Goal: Transaction & Acquisition: Purchase product/service

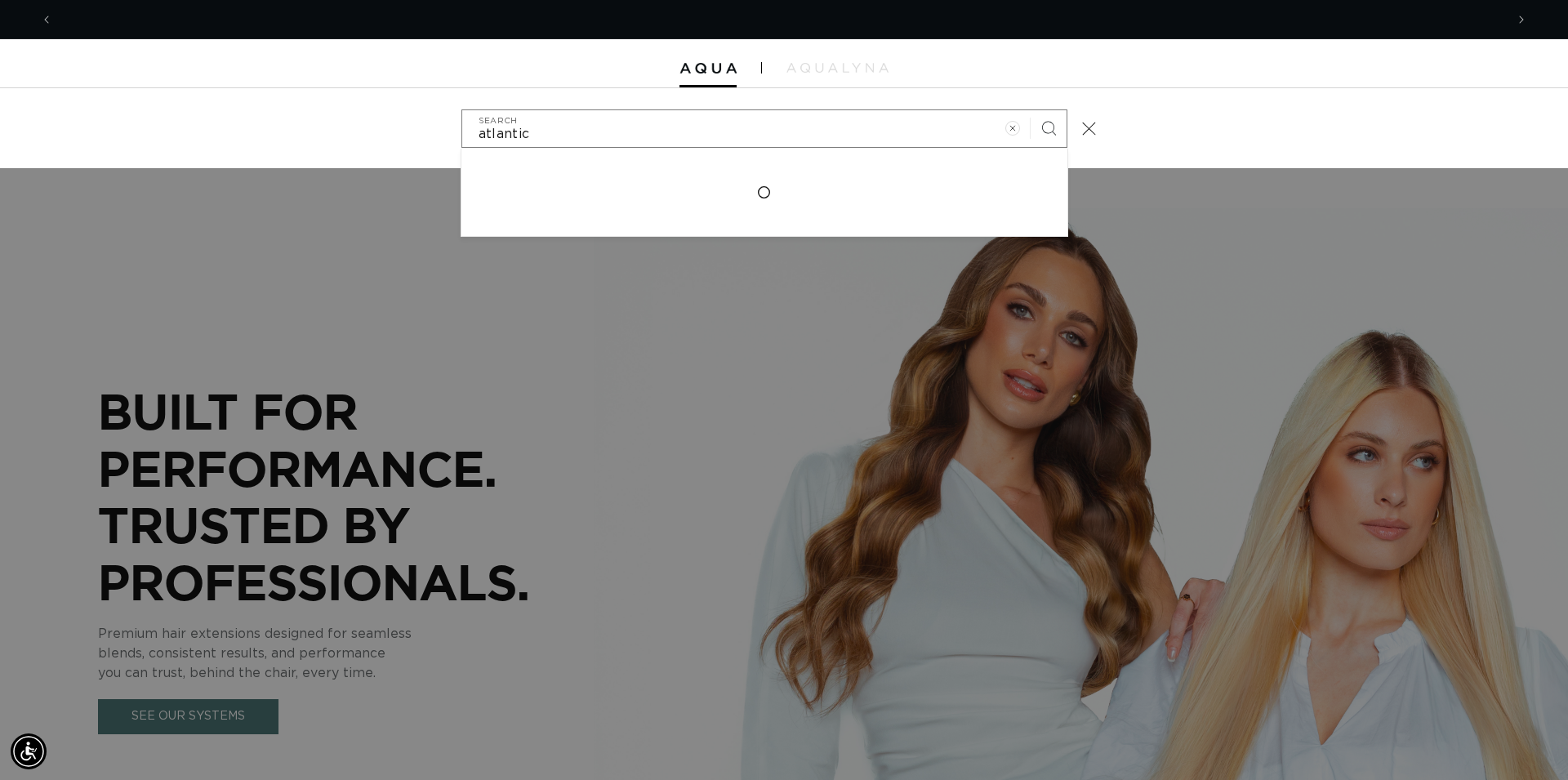
scroll to position [0, 1451]
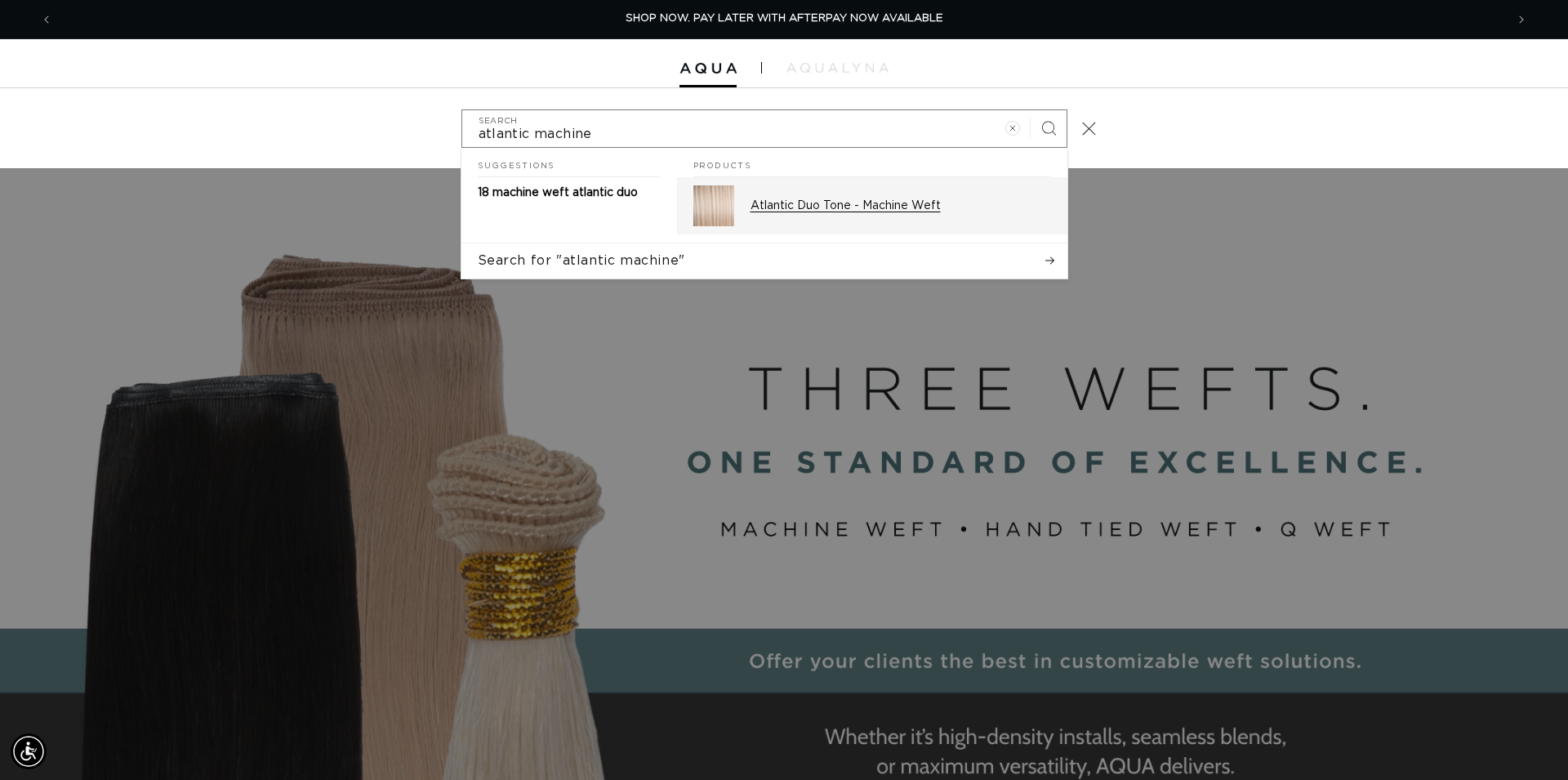
type input "atlantic machine"
click at [899, 212] on p "Atlantic Duo Tone - Machine Weft" at bounding box center [901, 206] width 300 height 15
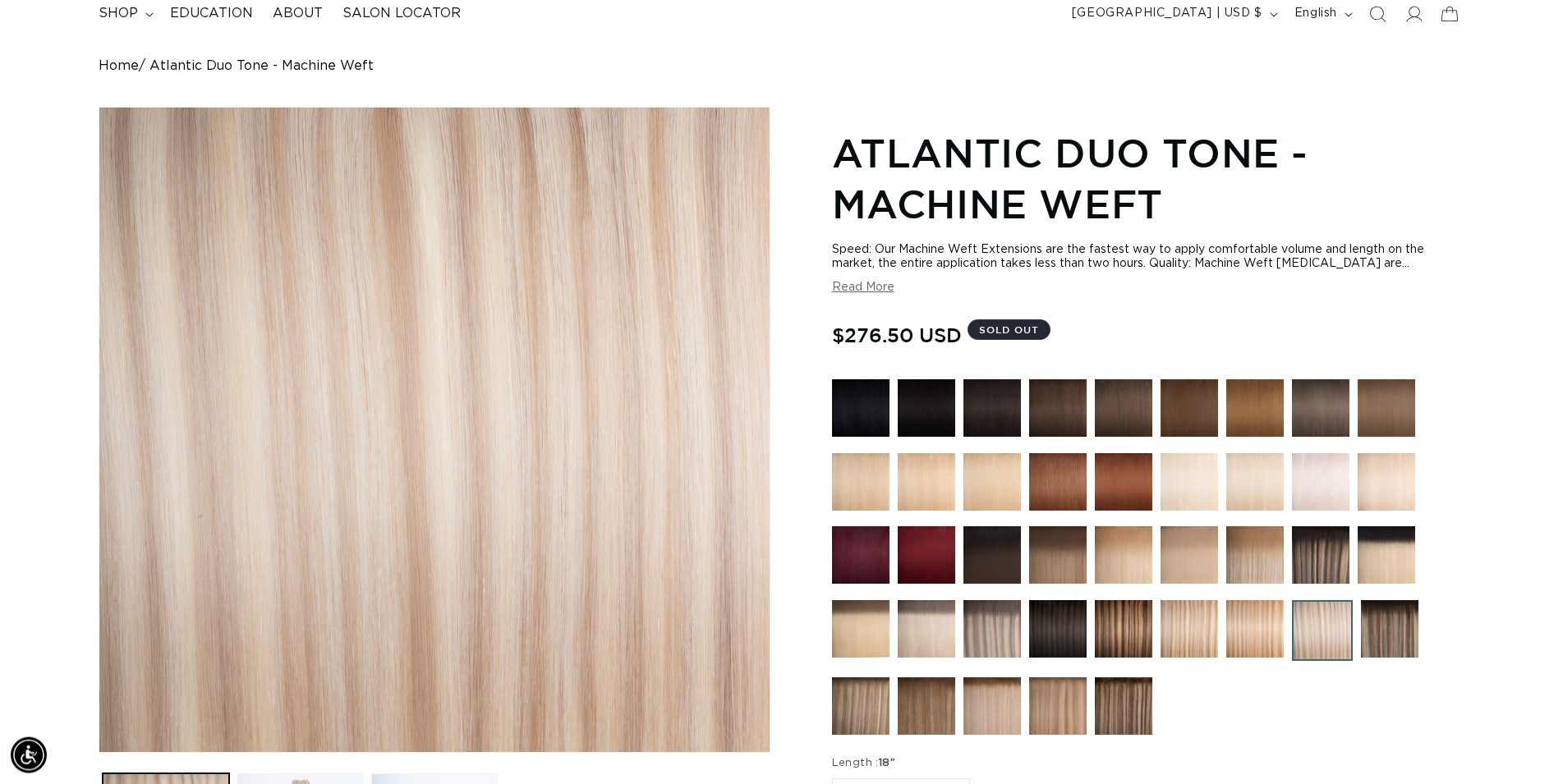
scroll to position [418, 0]
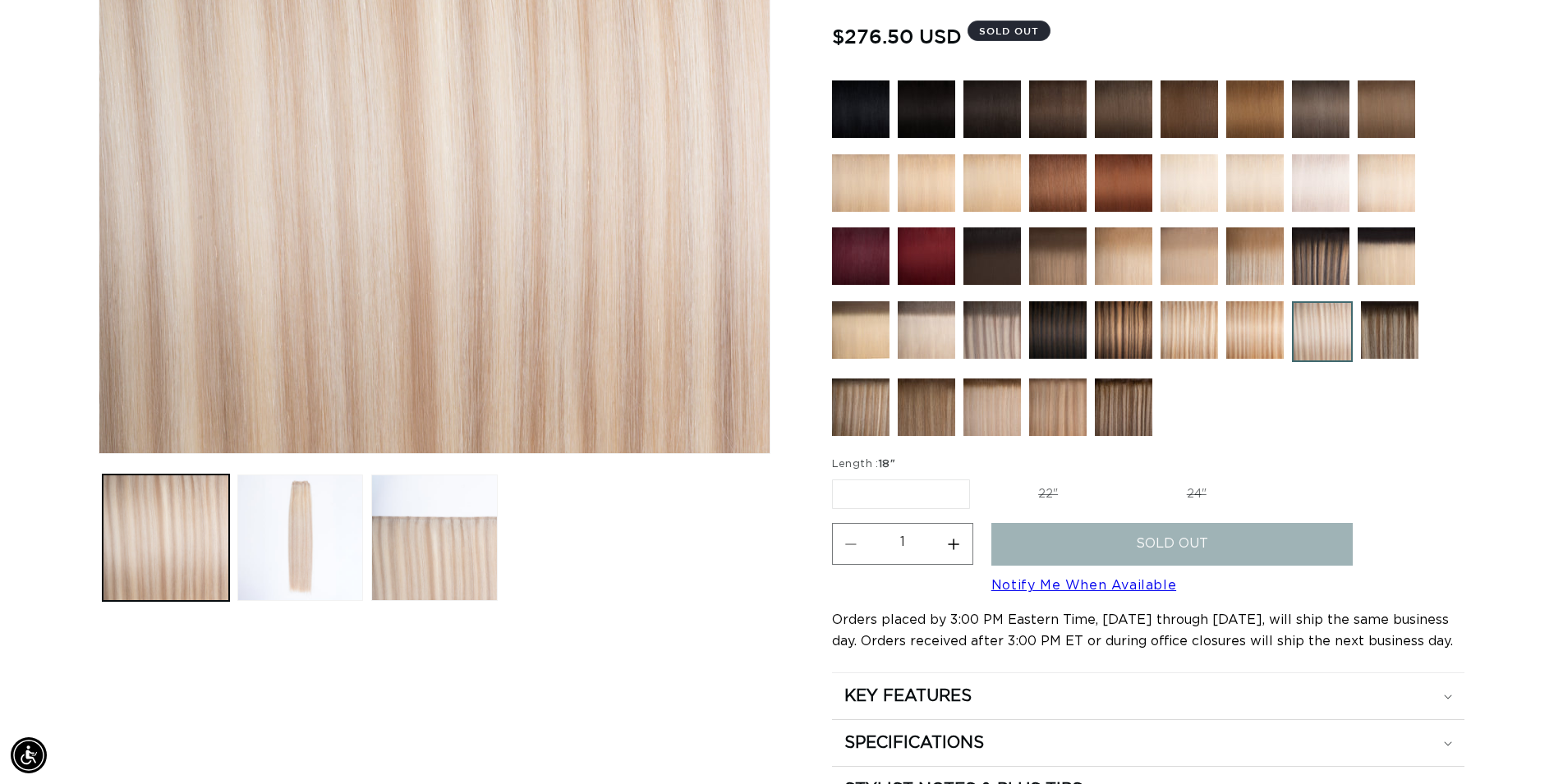
click at [1049, 496] on label "22" Variant sold out or unavailable" at bounding box center [1047, 494] width 140 height 28
click at [979, 477] on input "22" Variant sold out or unavailable" at bounding box center [978, 476] width 1 height 1
radio input "true"
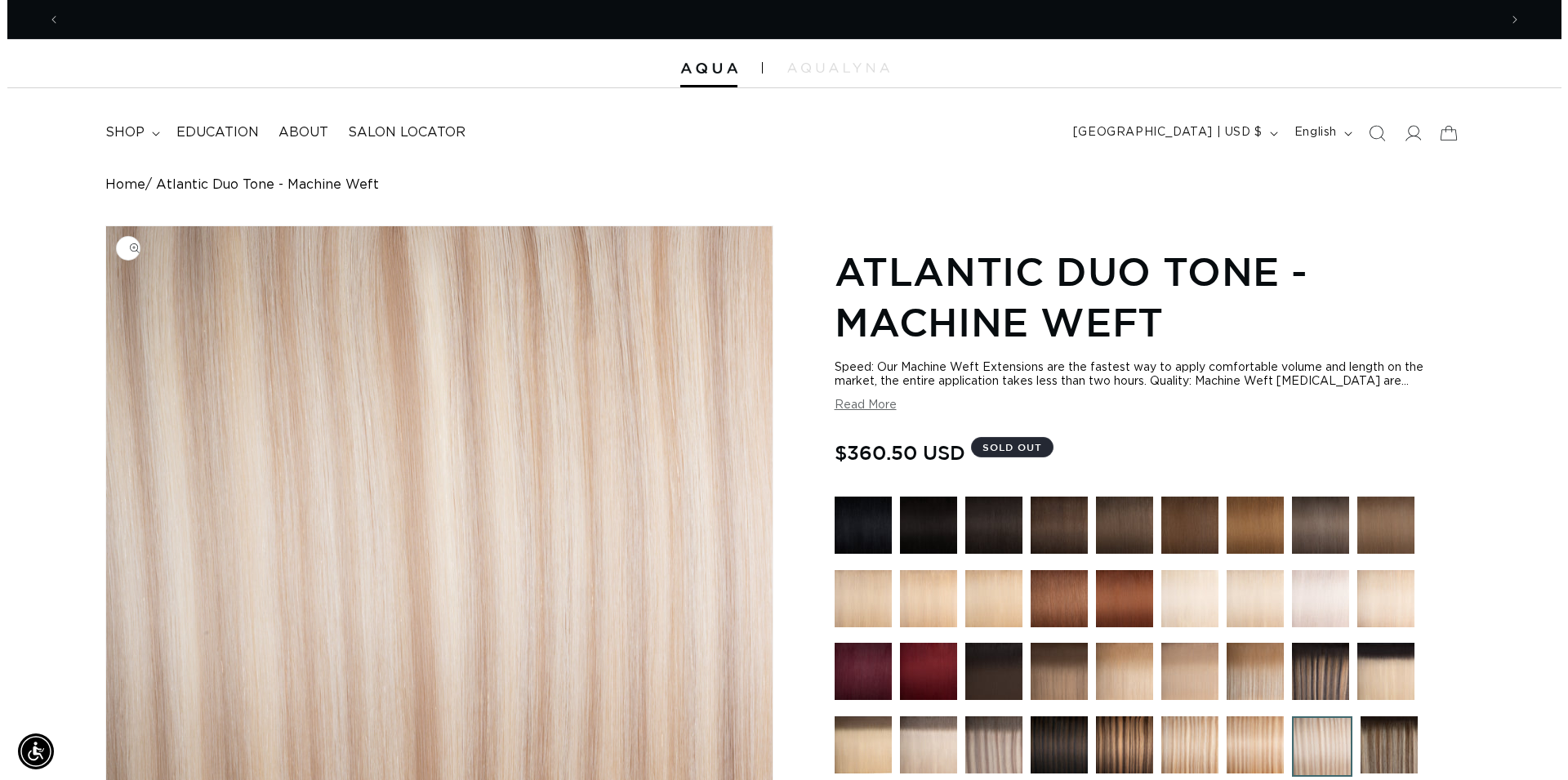
scroll to position [0, 1438]
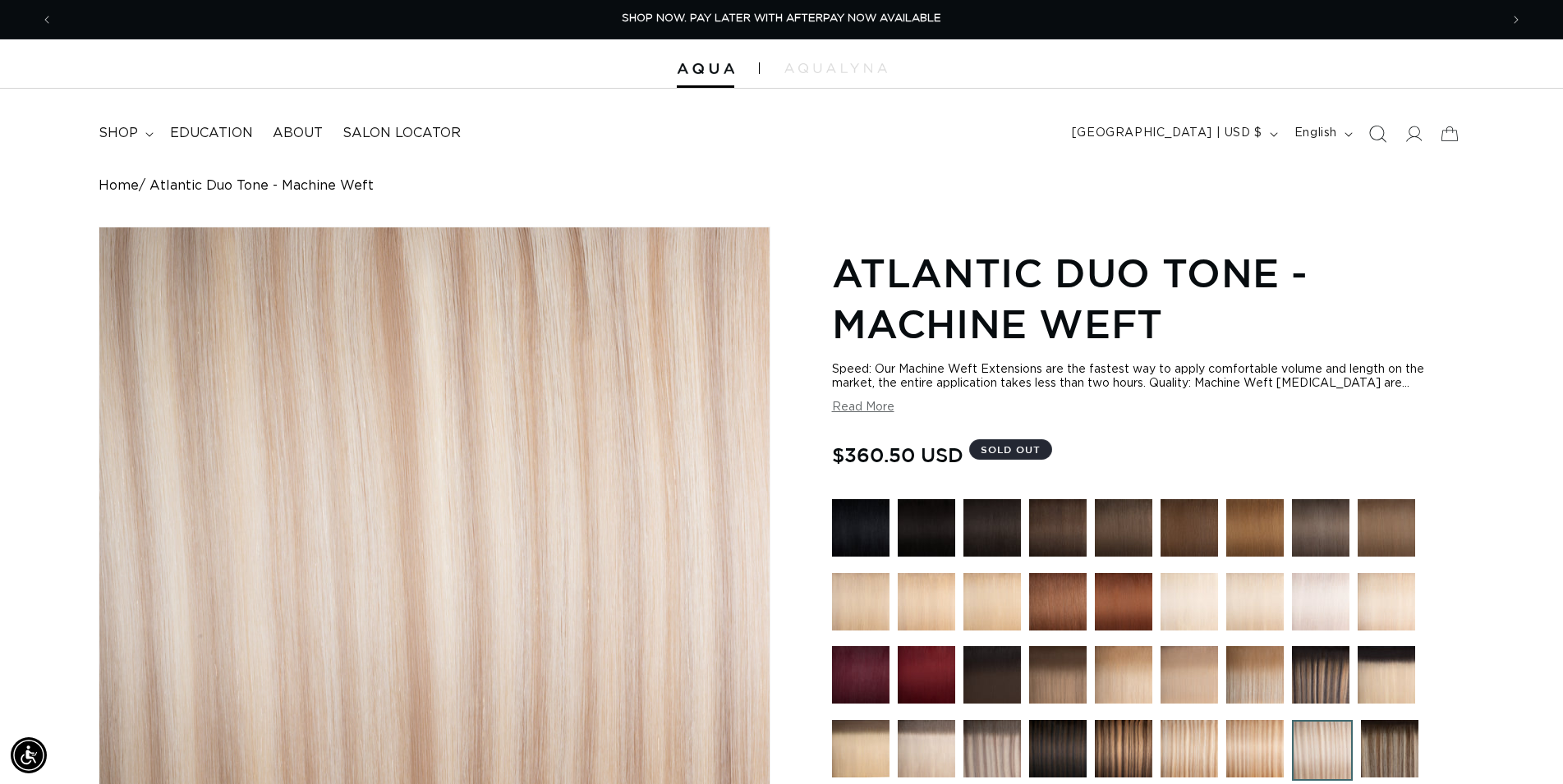
click at [1380, 135] on icon "Search" at bounding box center [1376, 133] width 18 height 18
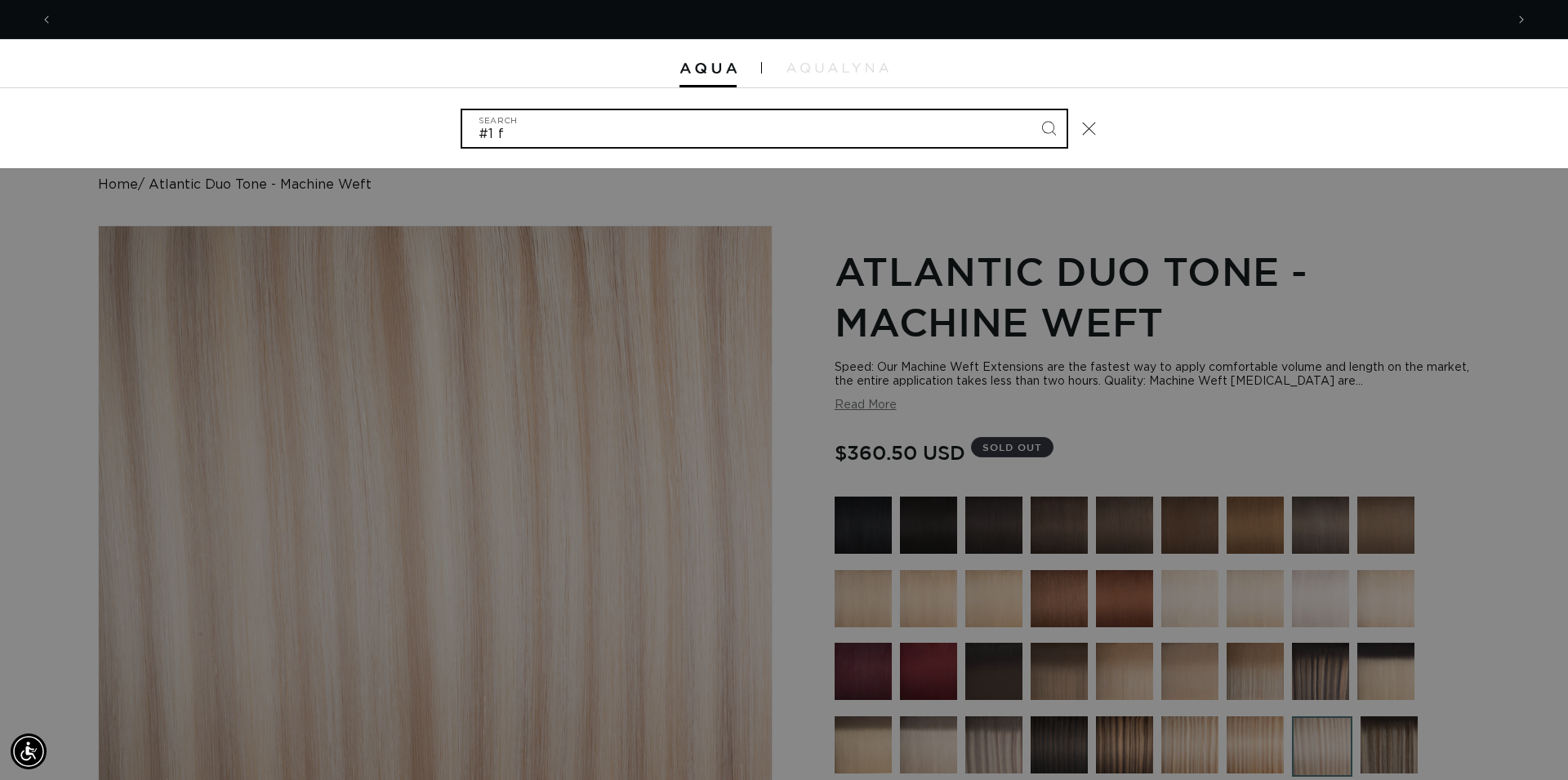
scroll to position [0, 2903]
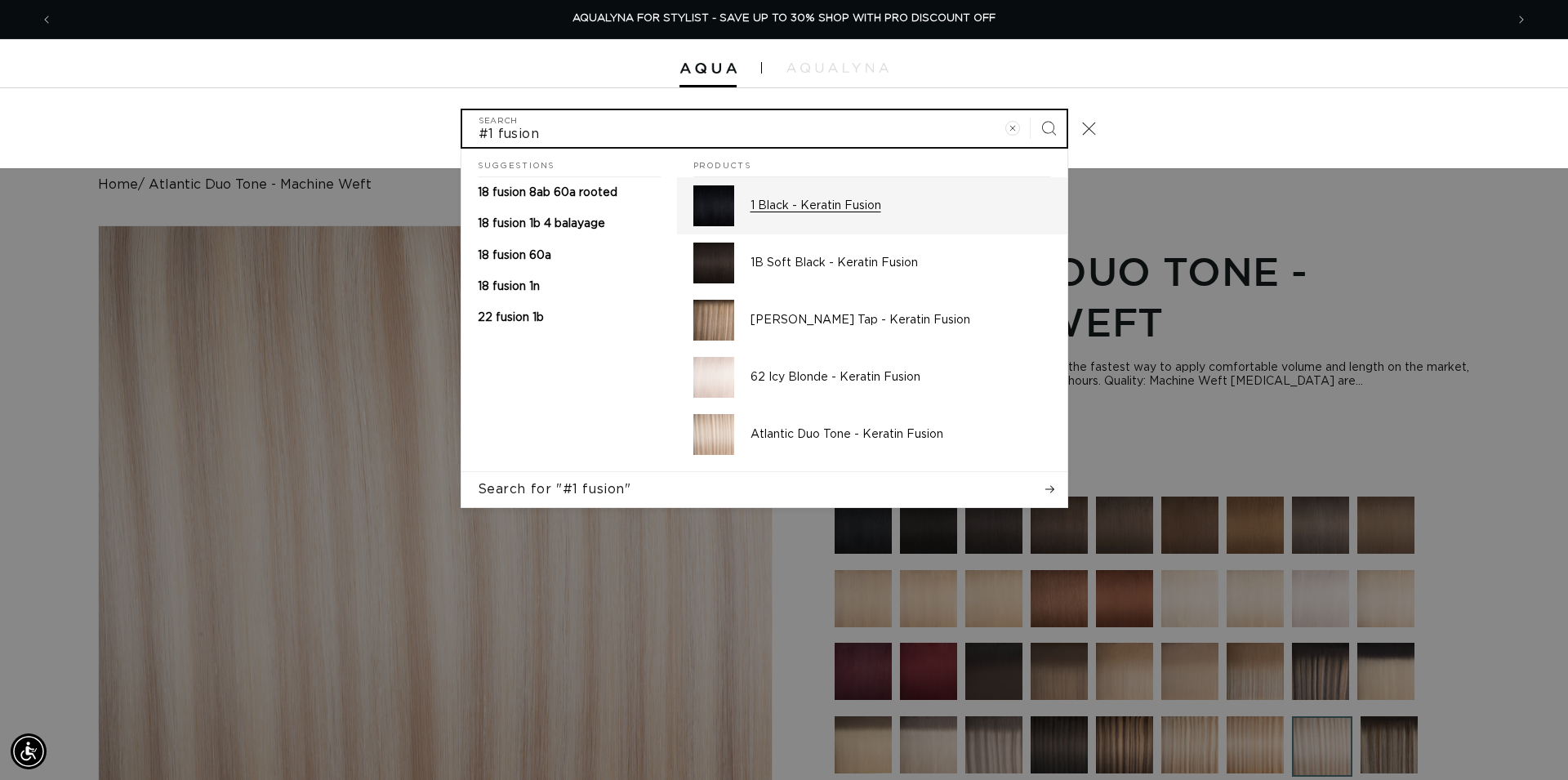
type input "#1 fusion"
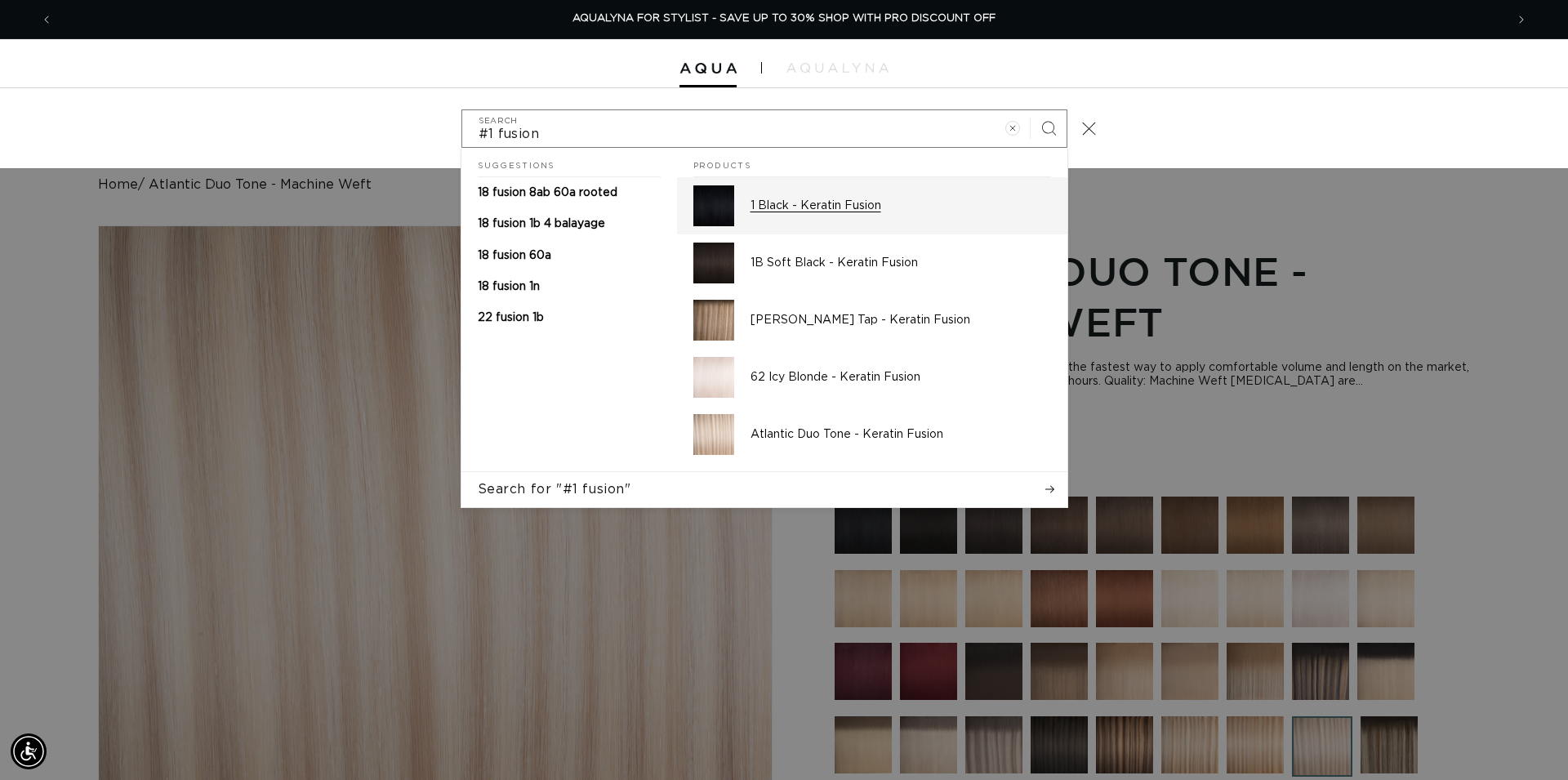
click at [889, 200] on p "1 Black - Keratin Fusion" at bounding box center [901, 206] width 300 height 15
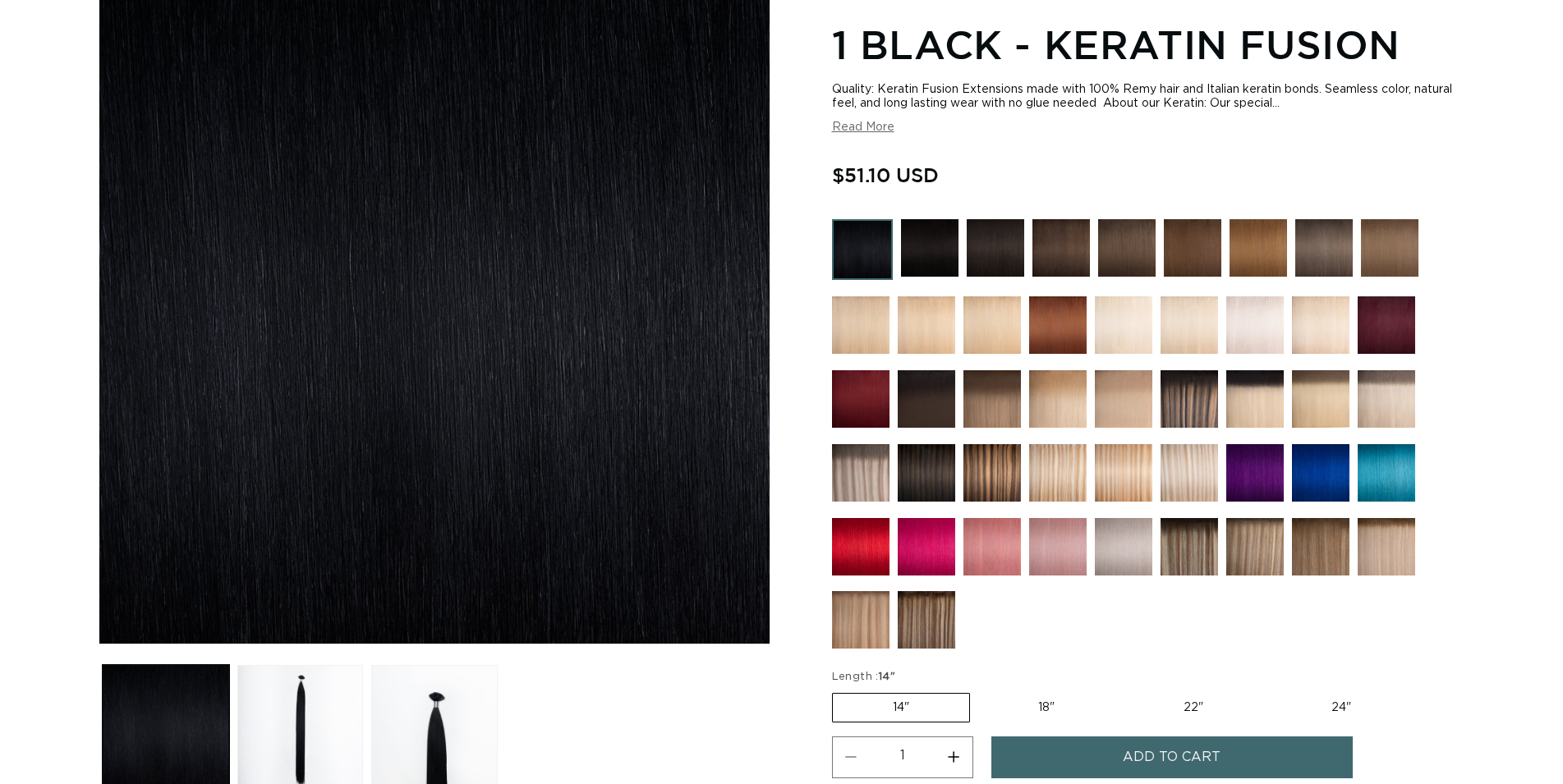
scroll to position [502, 0]
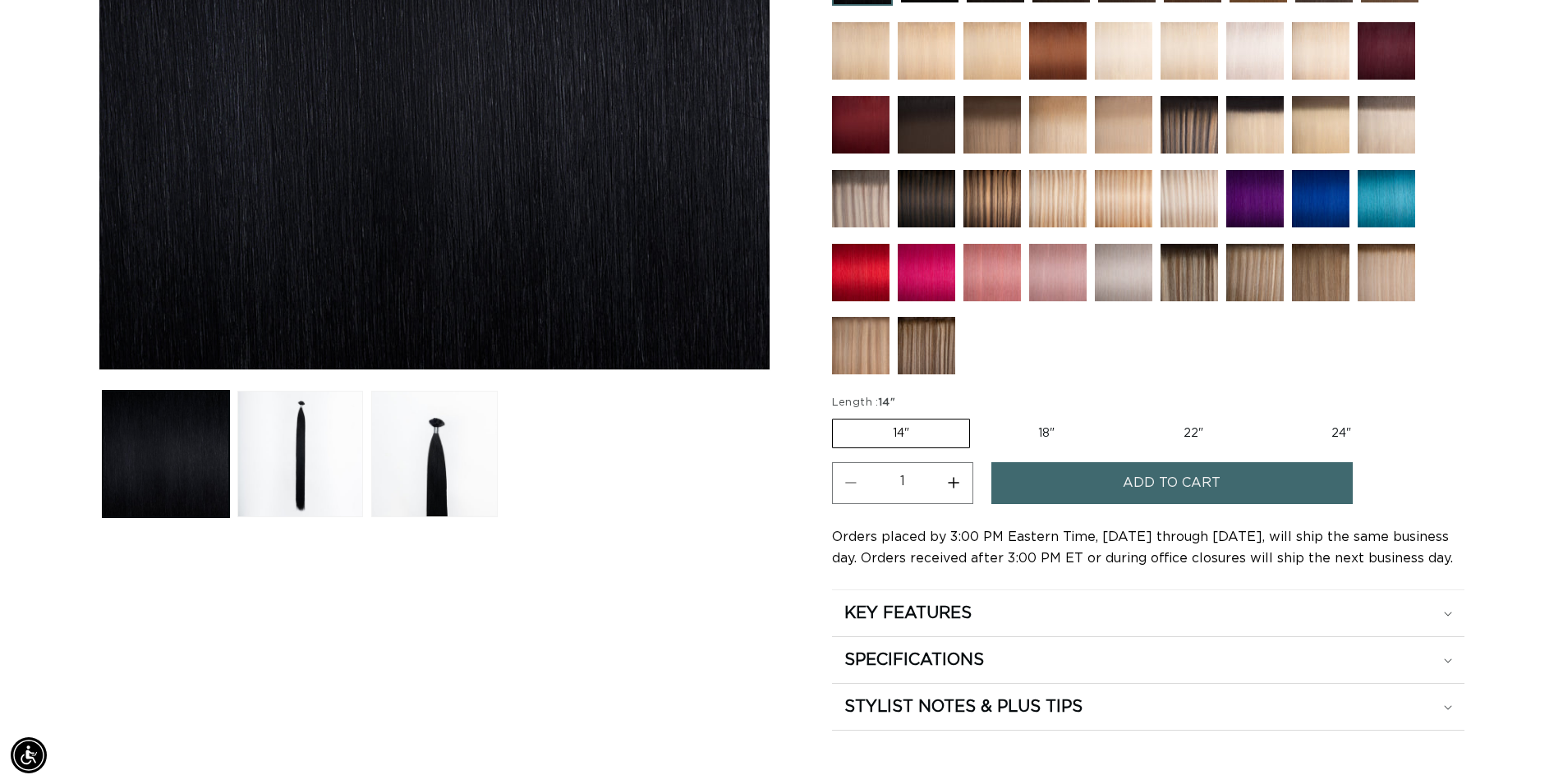
click at [1194, 428] on label "22" Variant sold out or unavailable" at bounding box center [1193, 433] width 140 height 28
click at [1123, 416] on input "22" Variant sold out or unavailable" at bounding box center [1123, 415] width 1 height 1
radio input "true"
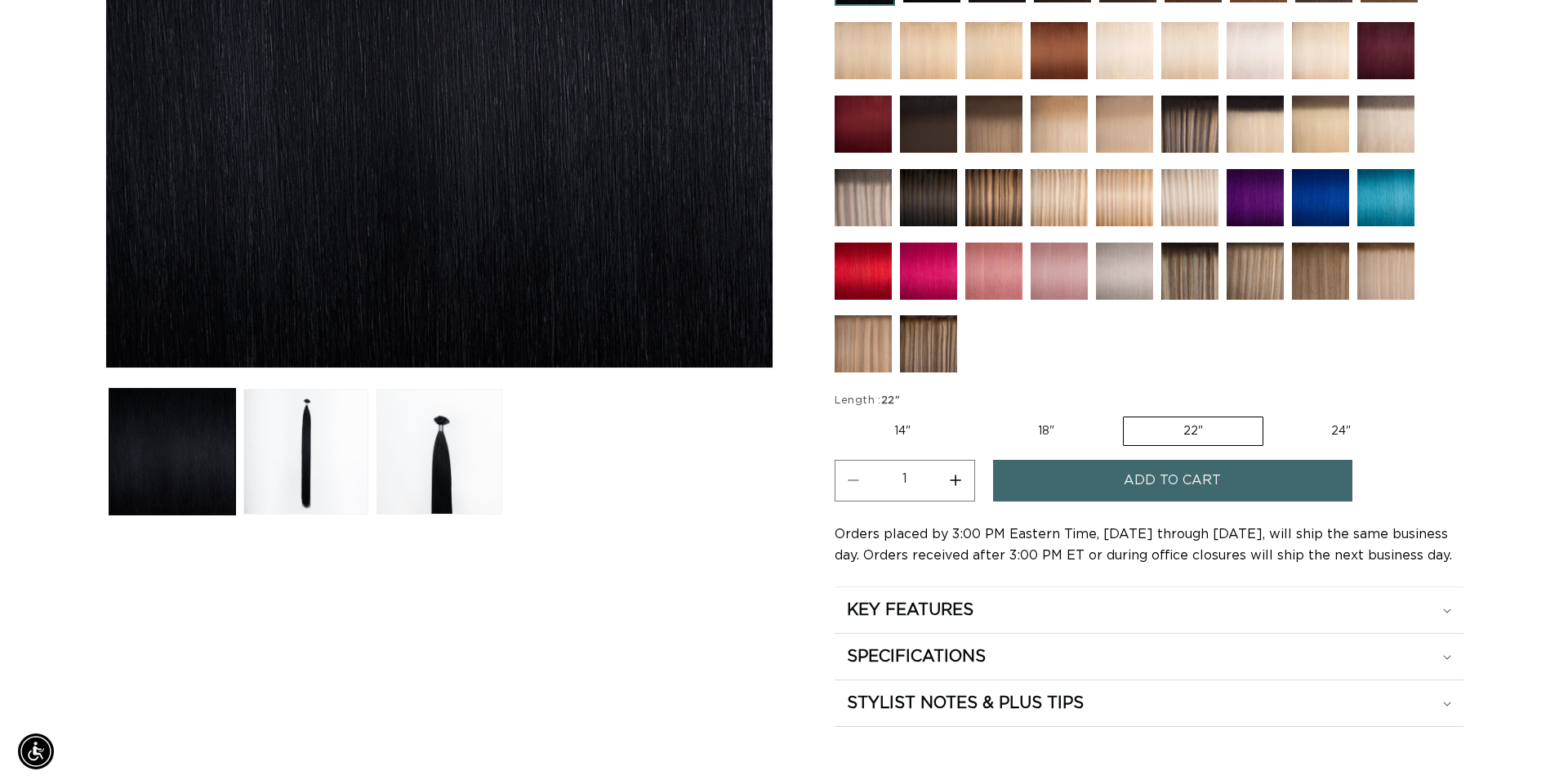
scroll to position [0, 1438]
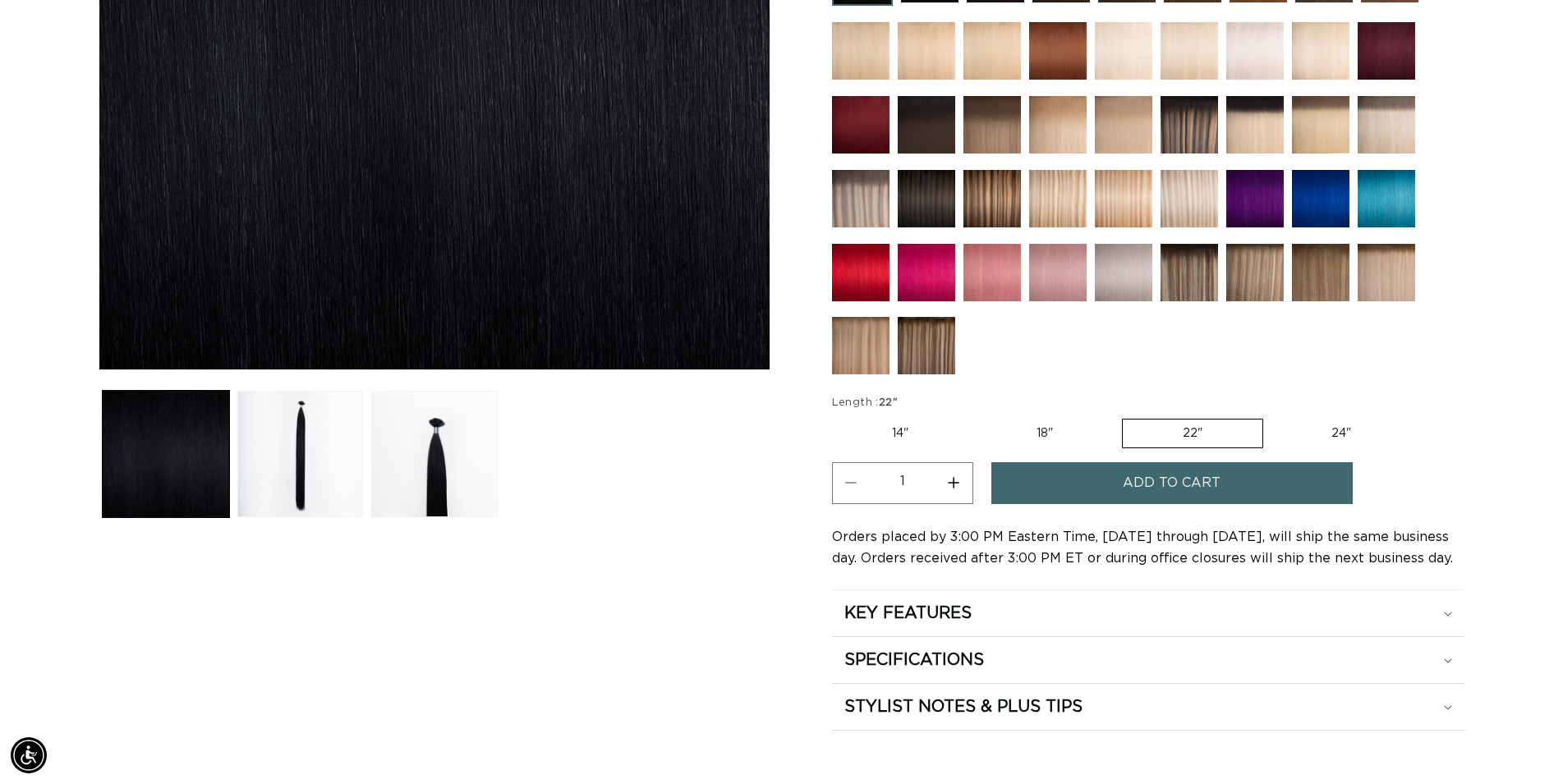
click at [949, 479] on button "Increase quantity for 1 Black - Keratin Fusion" at bounding box center [954, 483] width 37 height 42
click at [949, 477] on button "Increase quantity for 1 Black - Keratin Fusion" at bounding box center [954, 483] width 37 height 42
type input "3"
click at [1077, 479] on button "Add to cart" at bounding box center [1172, 483] width 362 height 42
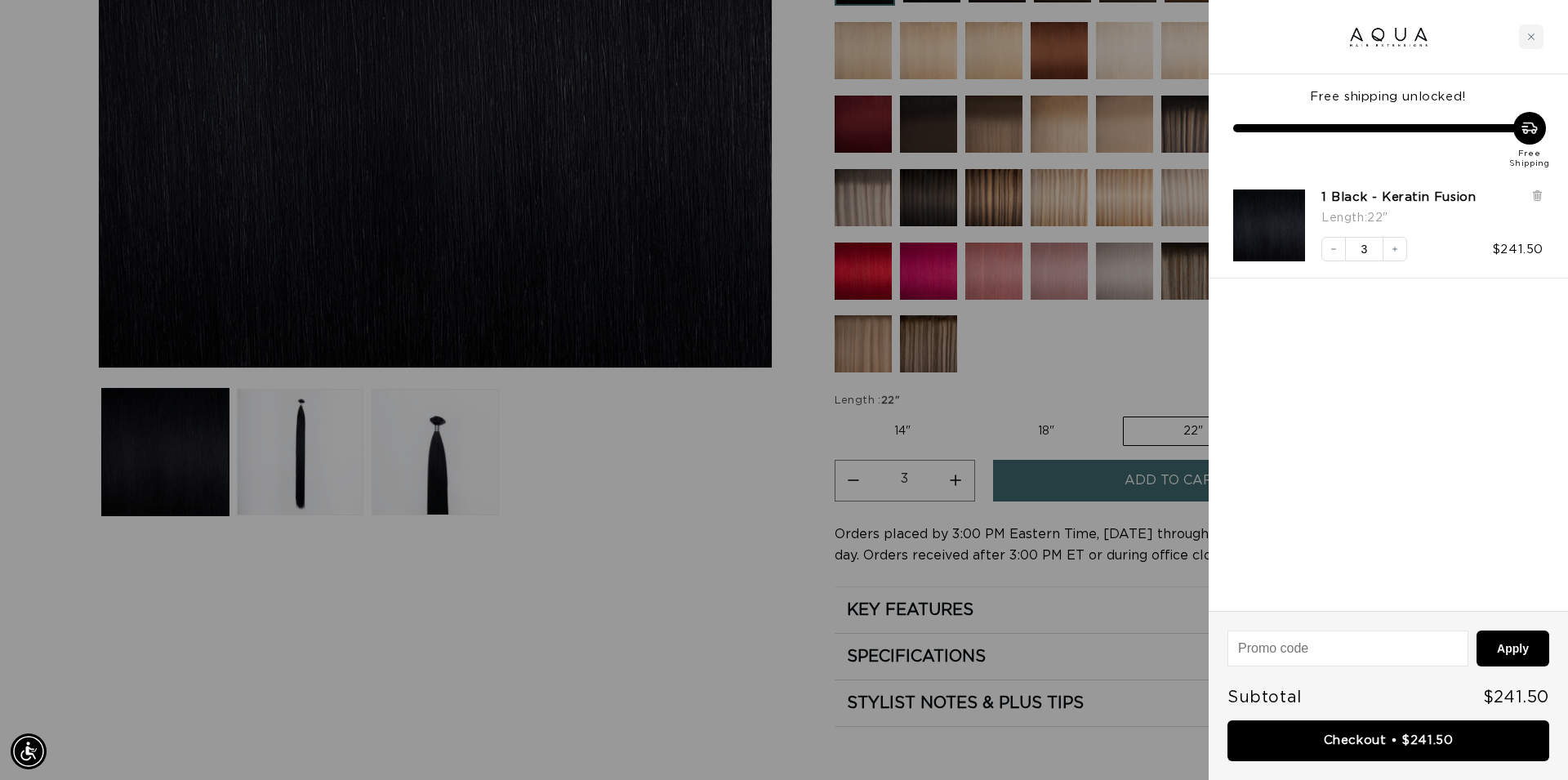
scroll to position [0, 2903]
click at [1431, 734] on link "Checkout • $241.50" at bounding box center [1387, 741] width 322 height 42
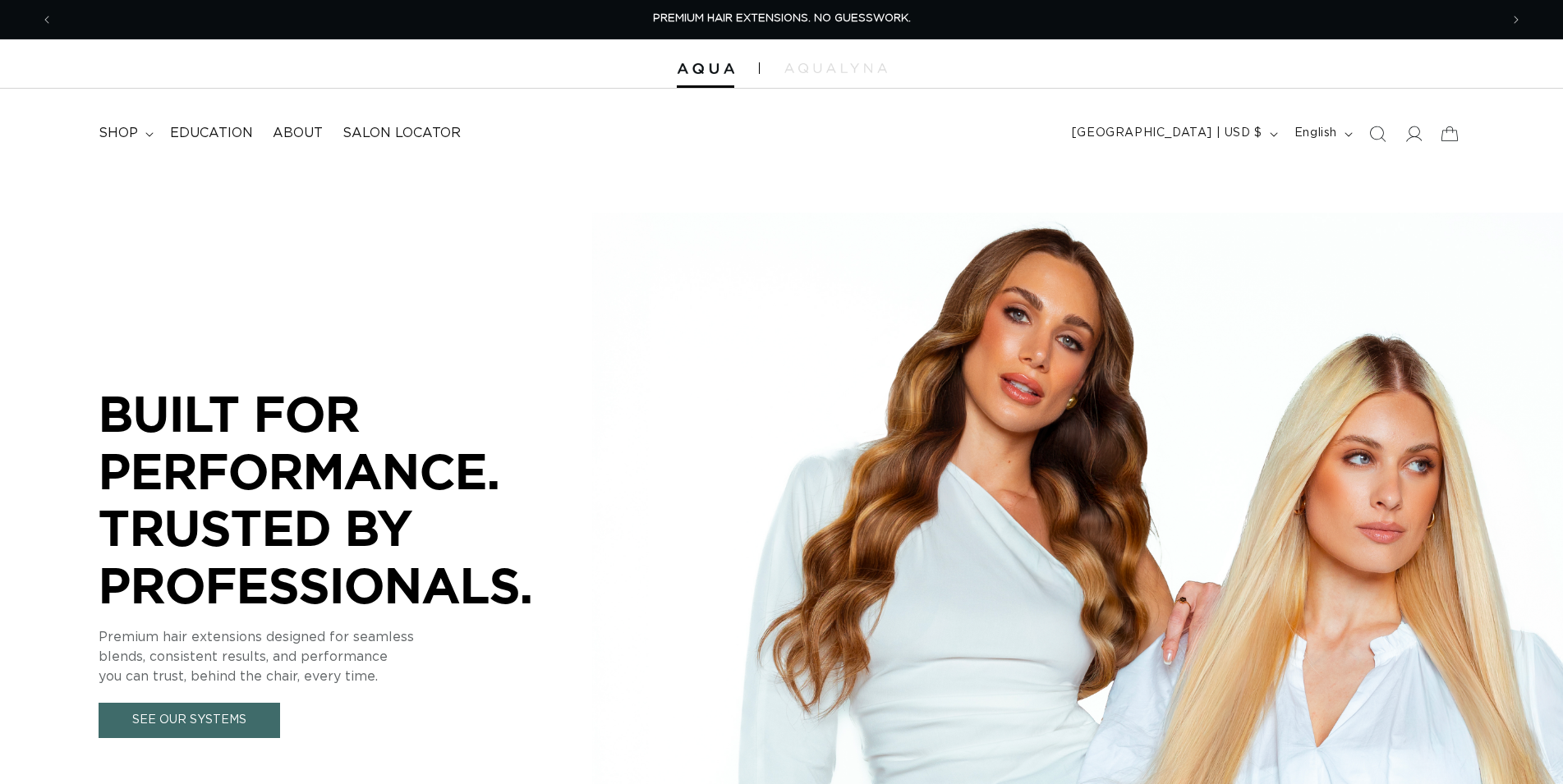
click at [1372, 139] on icon "Search" at bounding box center [1377, 134] width 17 height 17
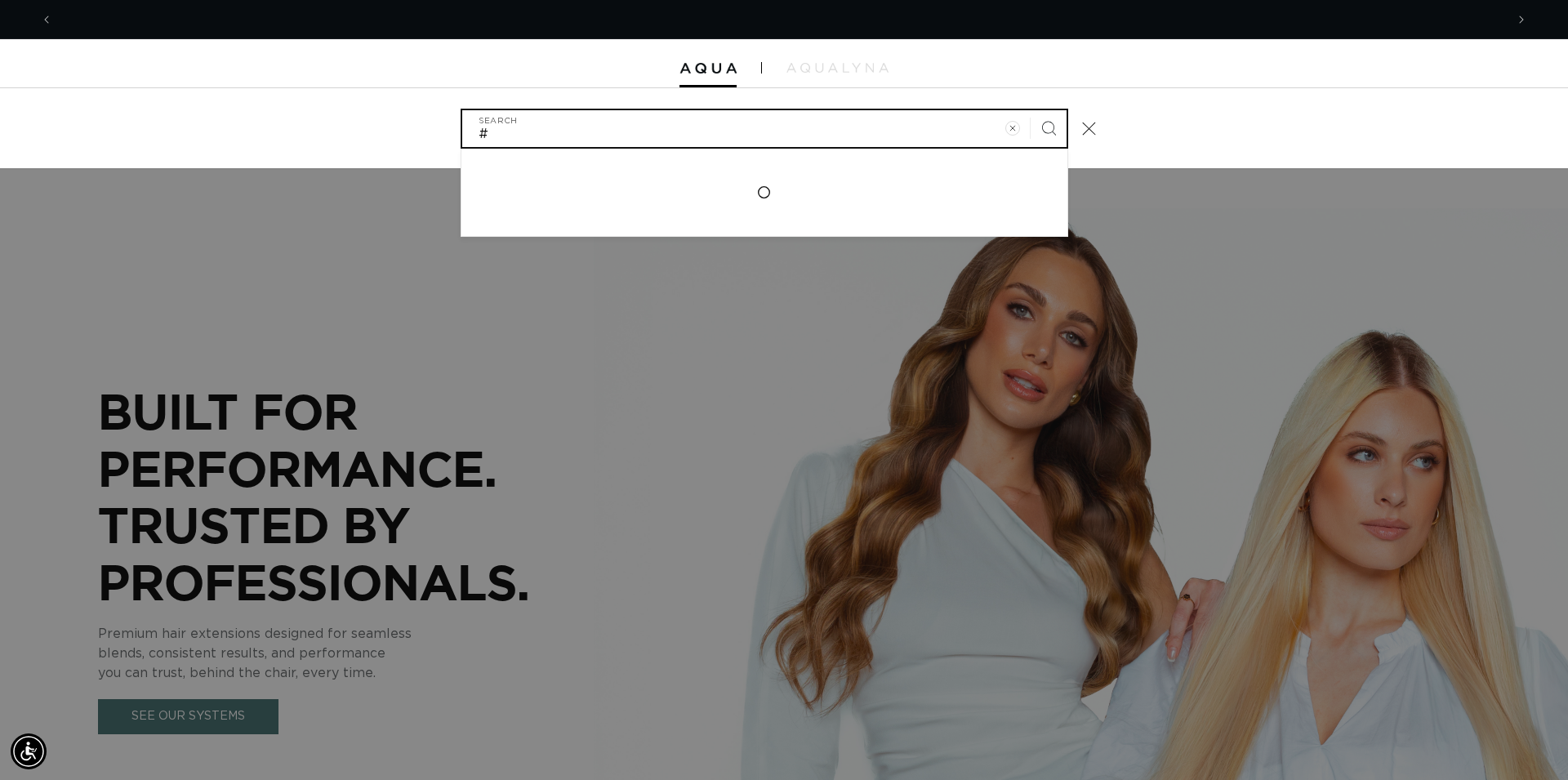
scroll to position [0, 1451]
type input "#1"
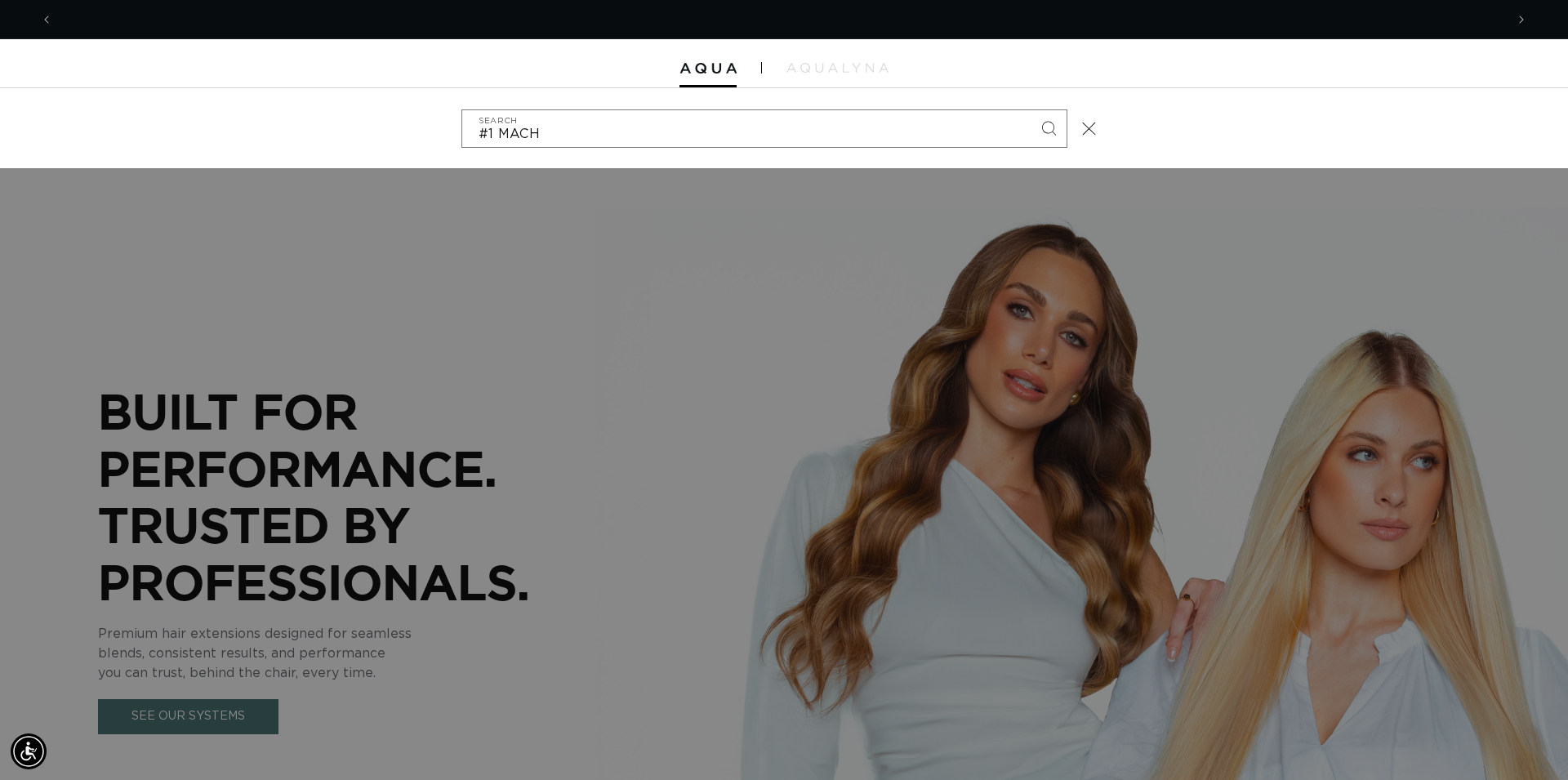
scroll to position [0, 1451]
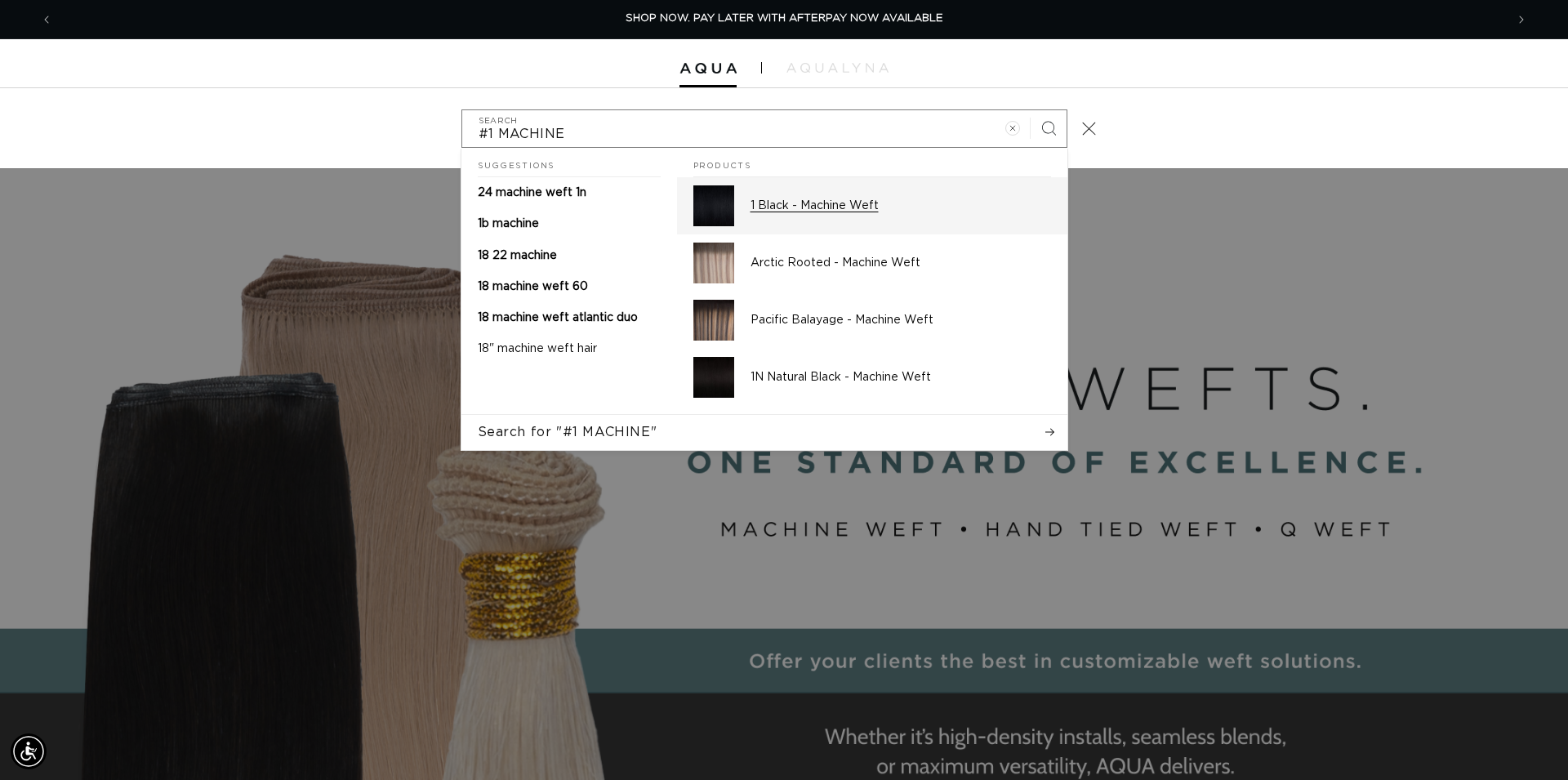
type input "#1 MACHINE"
click at [835, 221] on div "1 Black - Machine Weft" at bounding box center [901, 206] width 300 height 41
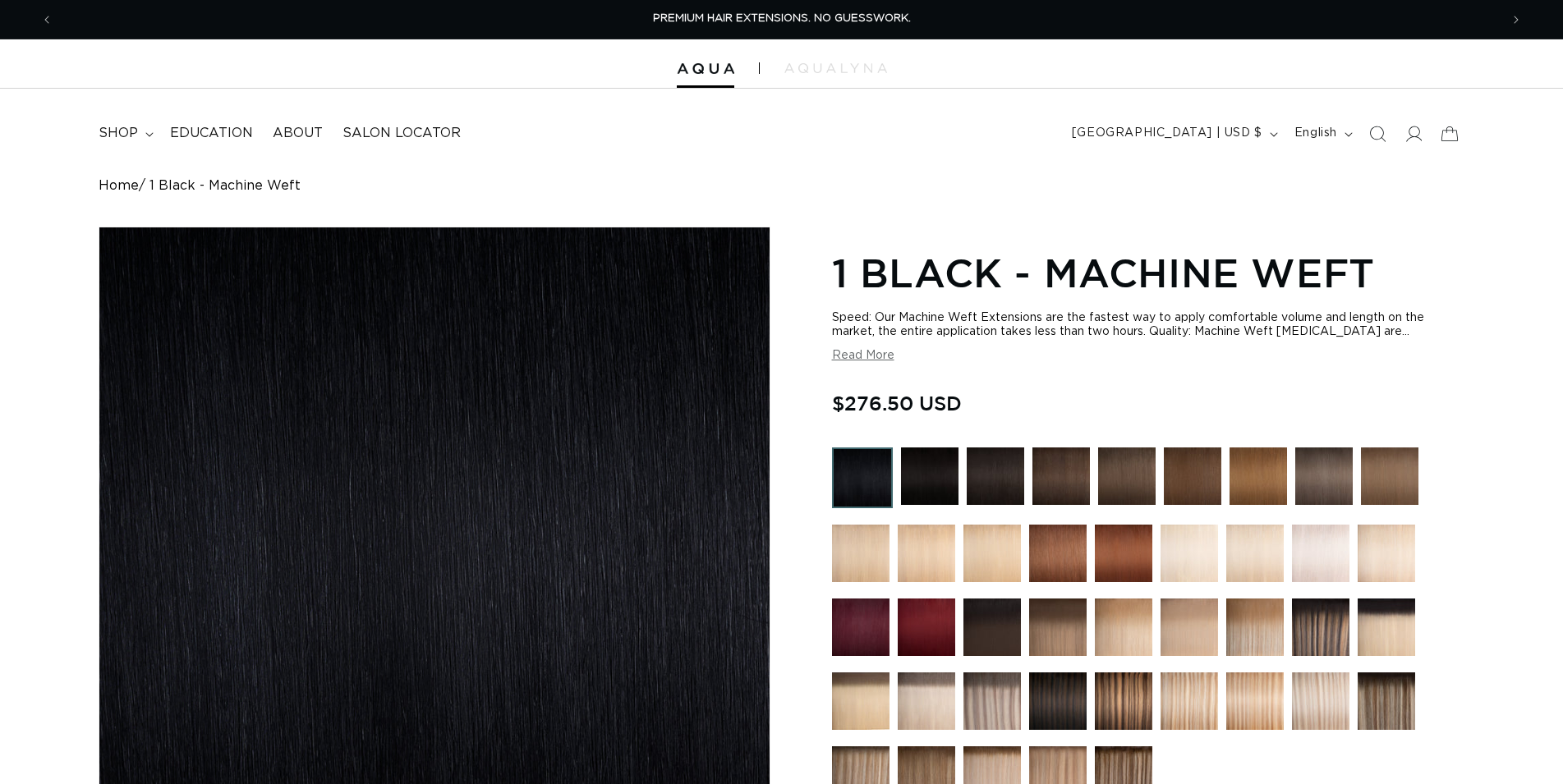
scroll to position [502, 0]
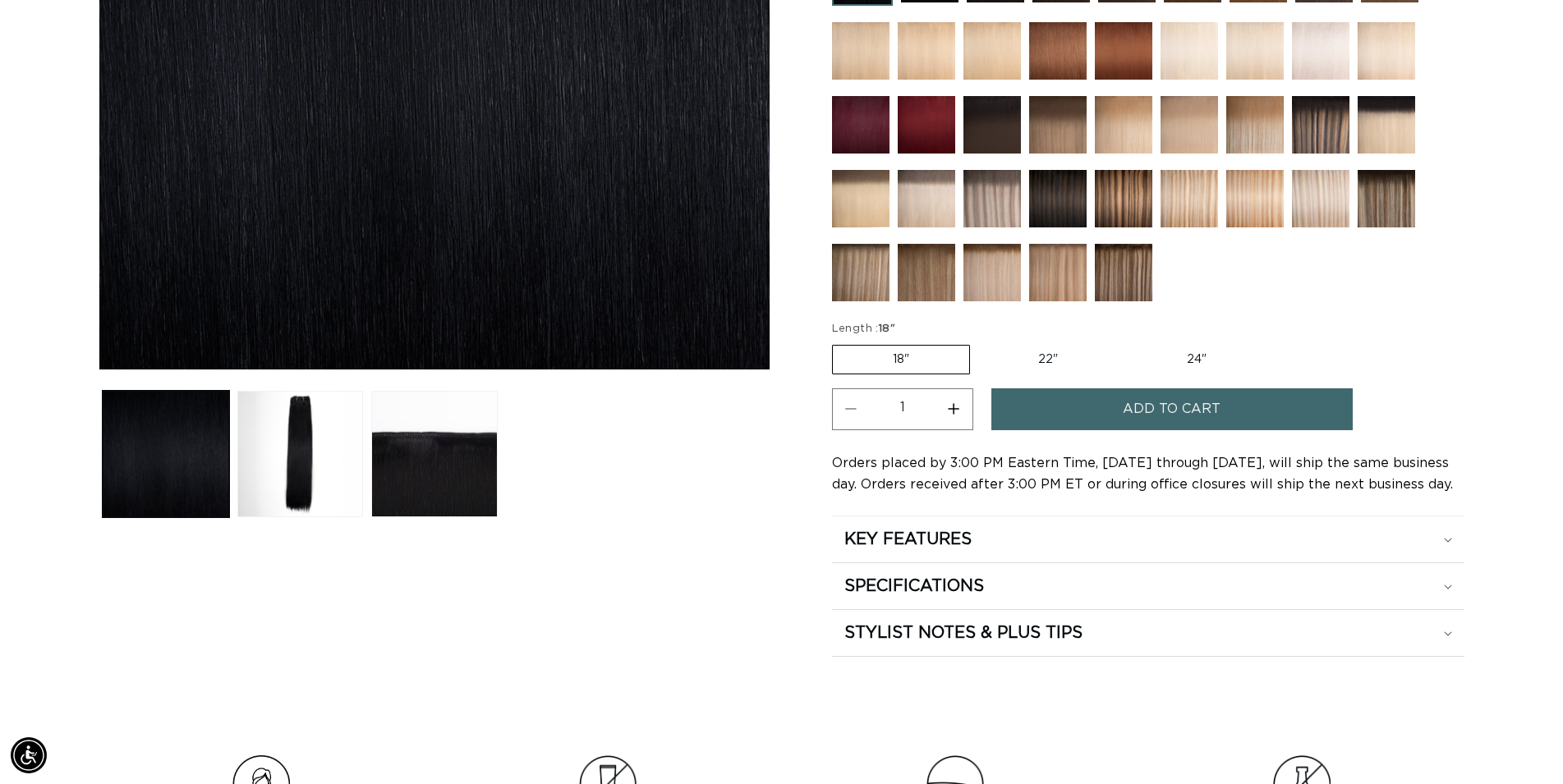
click at [1064, 357] on label "22" Variant sold out or unavailable" at bounding box center [1047, 359] width 140 height 28
click at [979, 342] on input "22" Variant sold out or unavailable" at bounding box center [978, 341] width 1 height 1
radio input "true"
click at [1123, 413] on button "Add to cart" at bounding box center [1172, 409] width 362 height 42
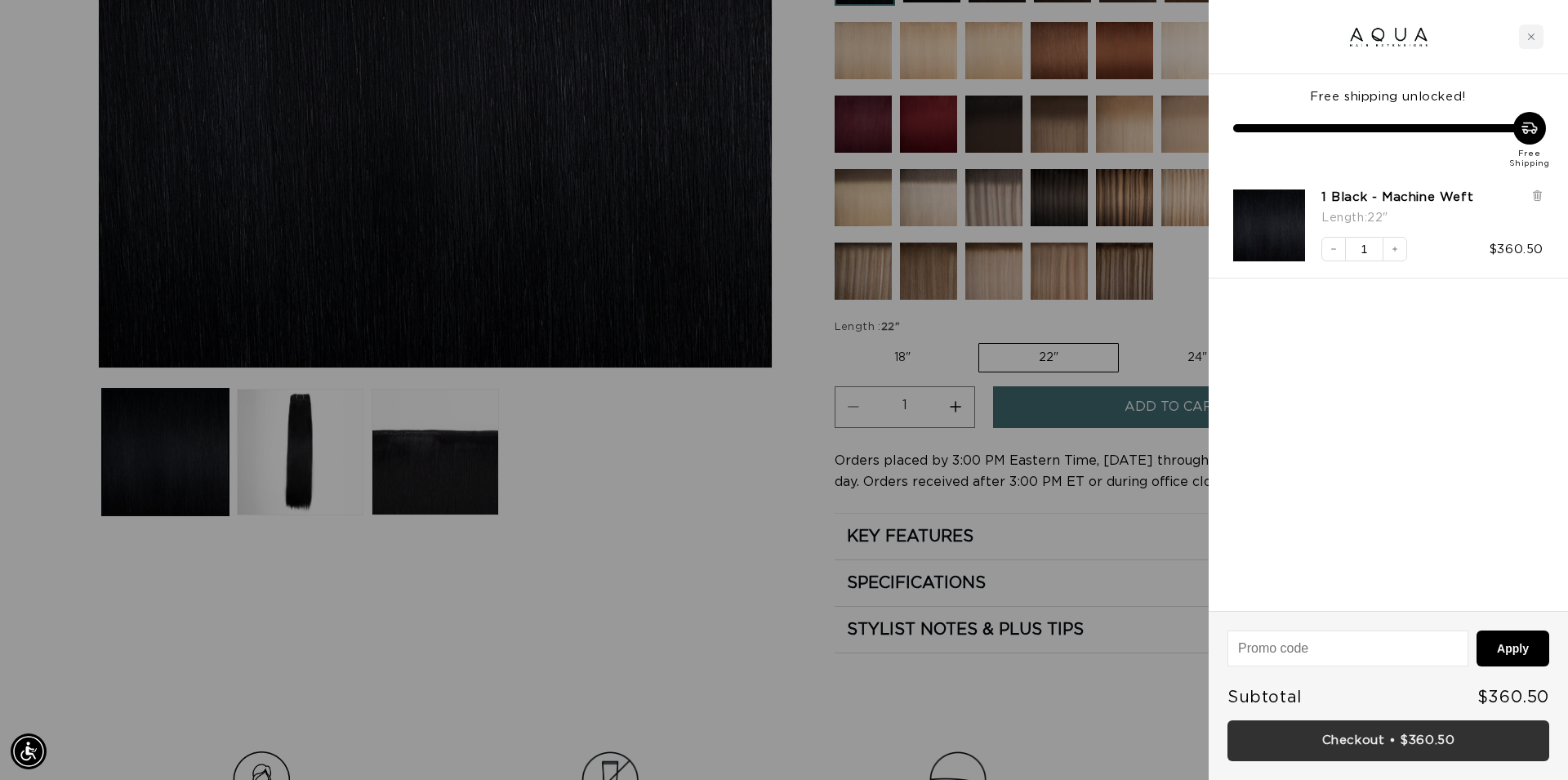
scroll to position [0, 2903]
click at [1372, 743] on link "Checkout • $360.50" at bounding box center [1387, 741] width 322 height 42
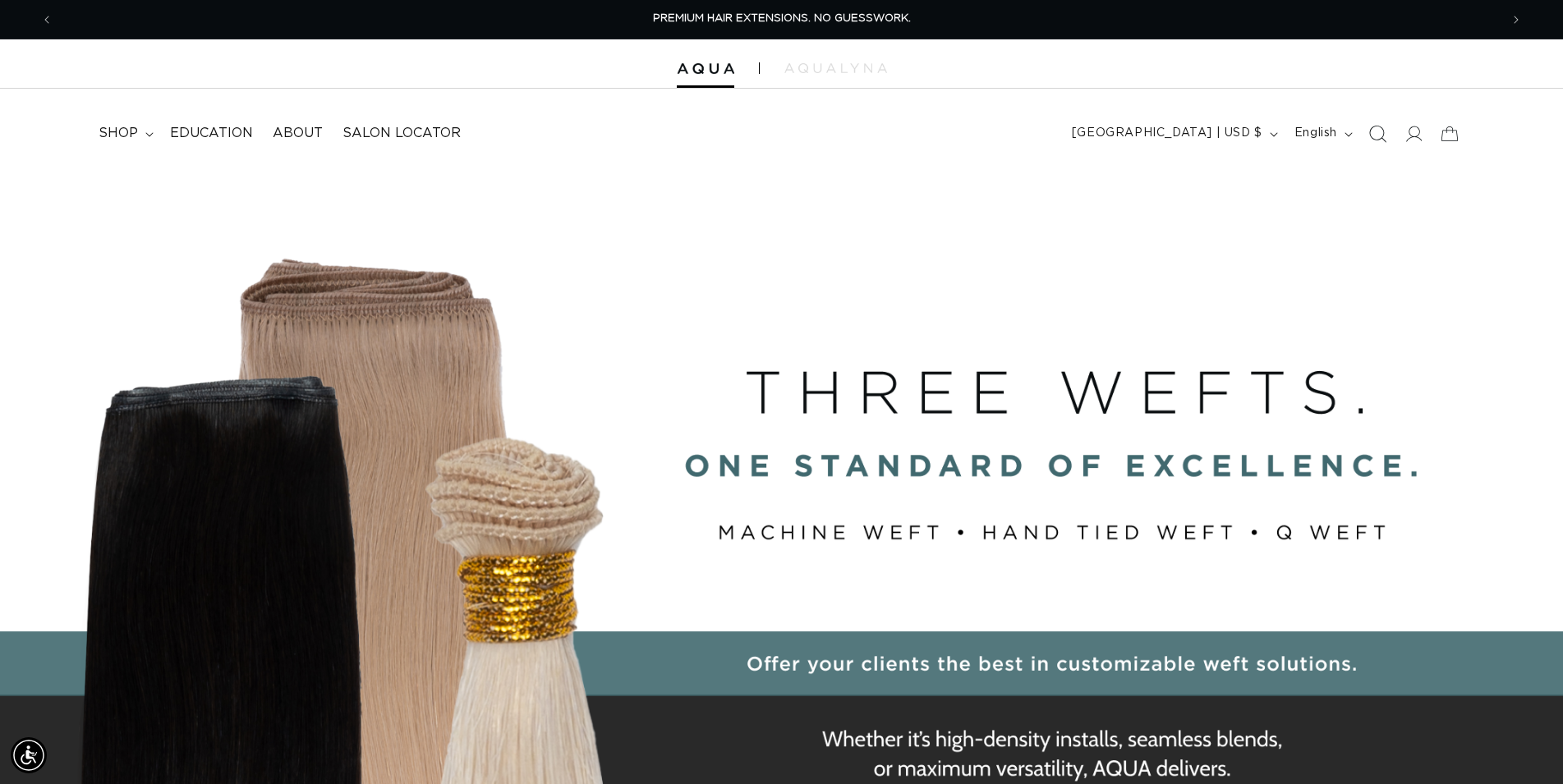
click at [1384, 131] on icon "Search" at bounding box center [1378, 134] width 18 height 18
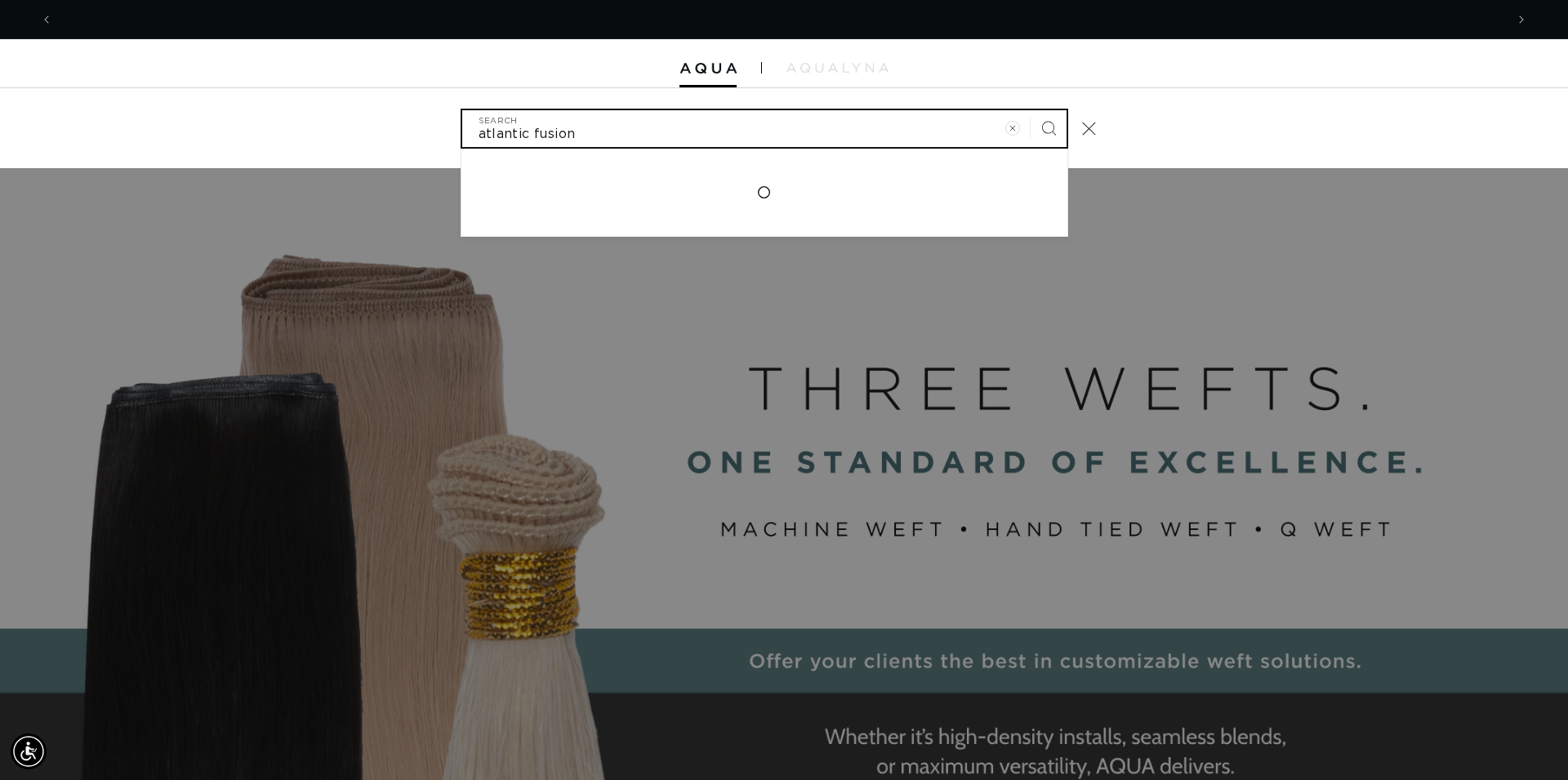
scroll to position [0, 1451]
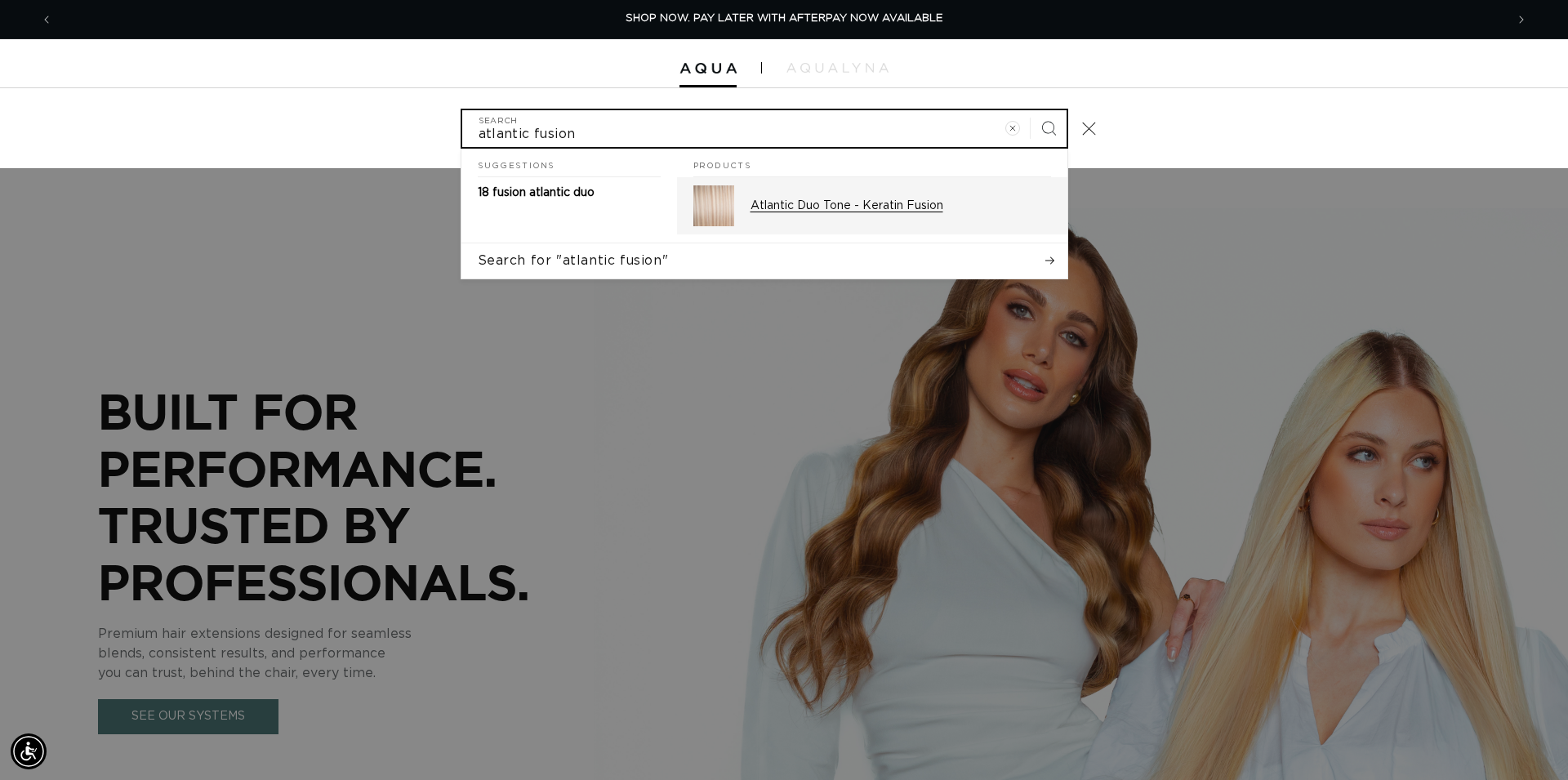
type input "atlantic fusion"
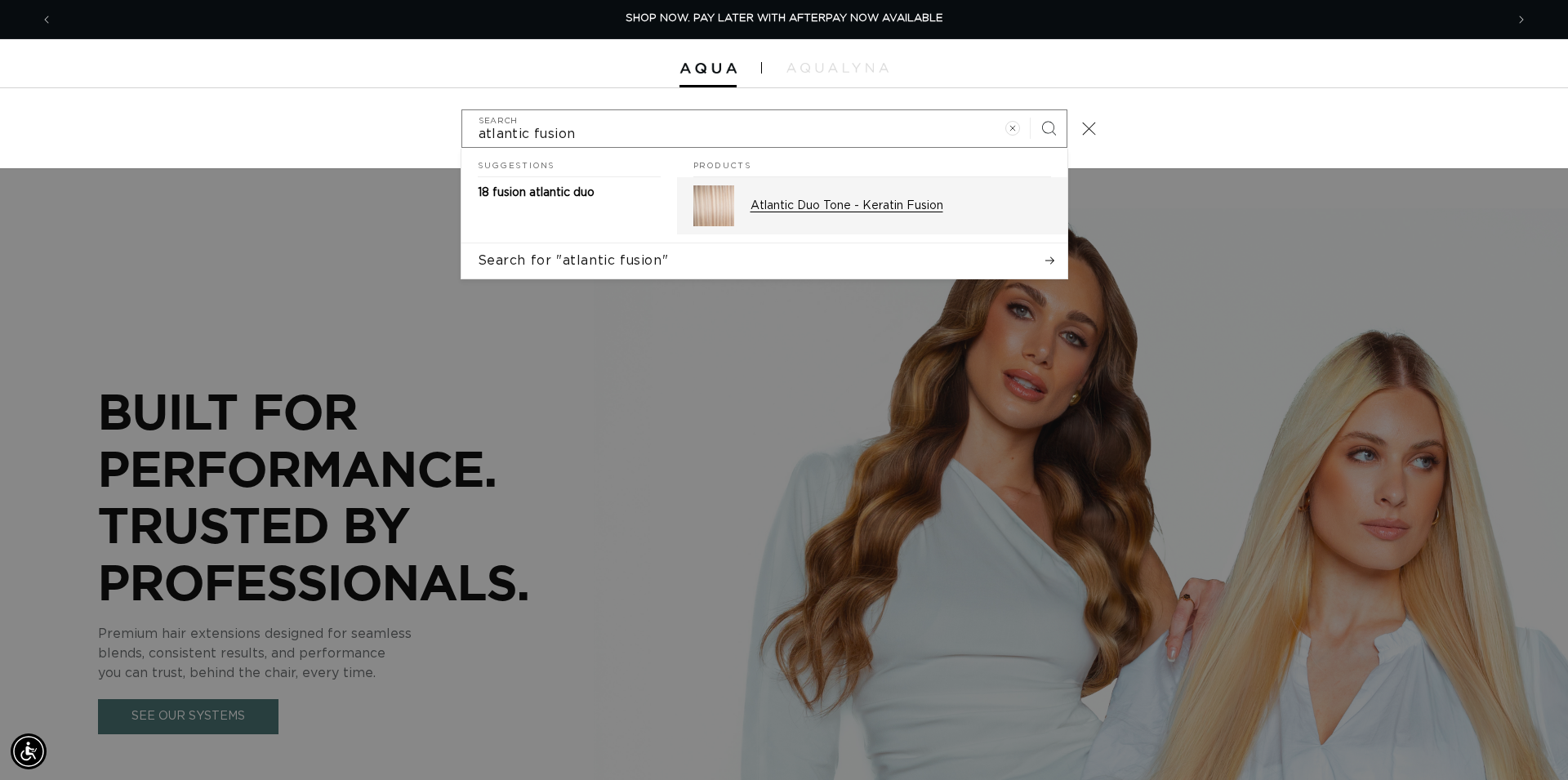
click at [944, 209] on p "Atlantic Duo Tone - Keratin Fusion" at bounding box center [901, 206] width 300 height 15
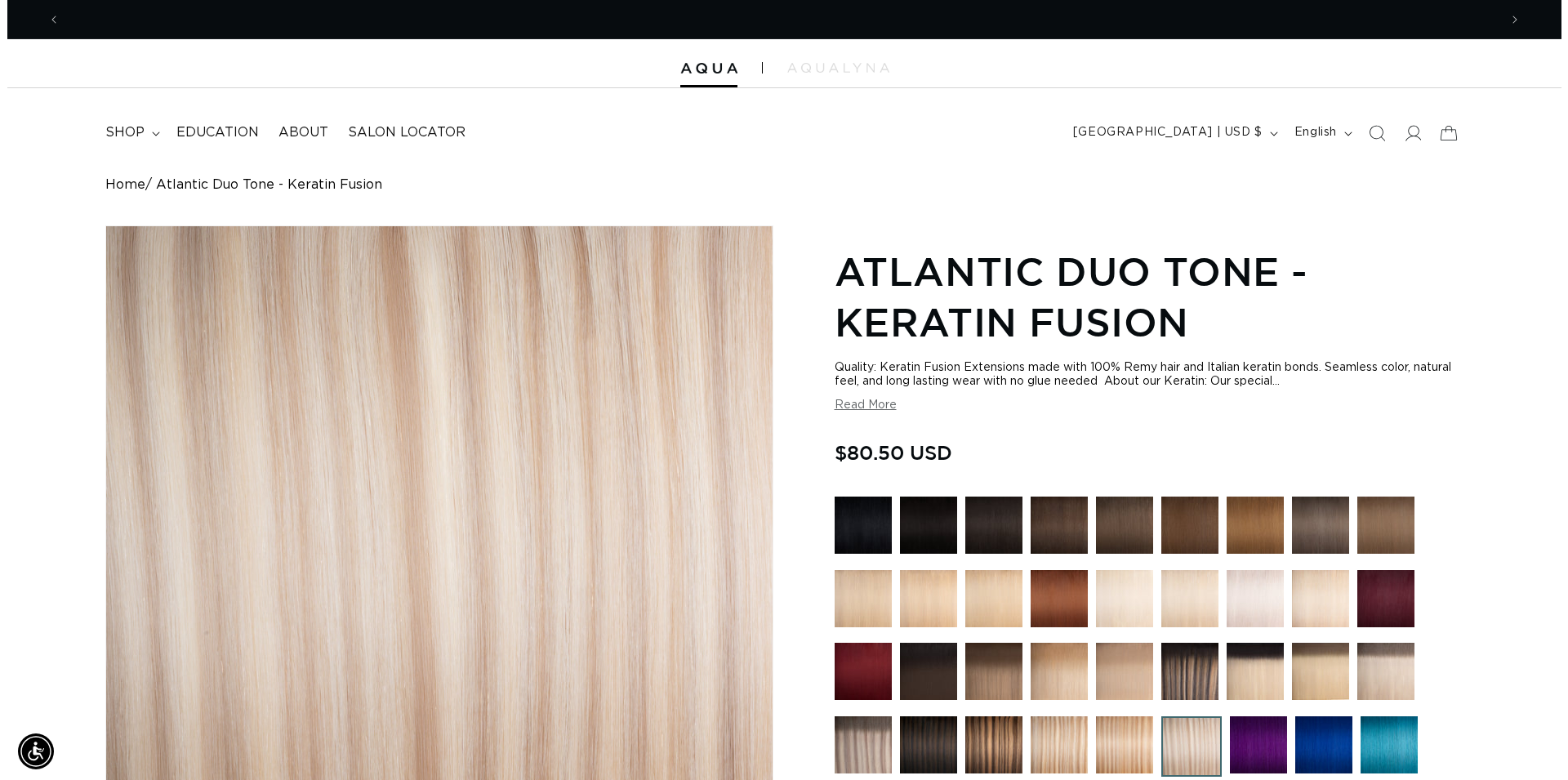
scroll to position [0, 1438]
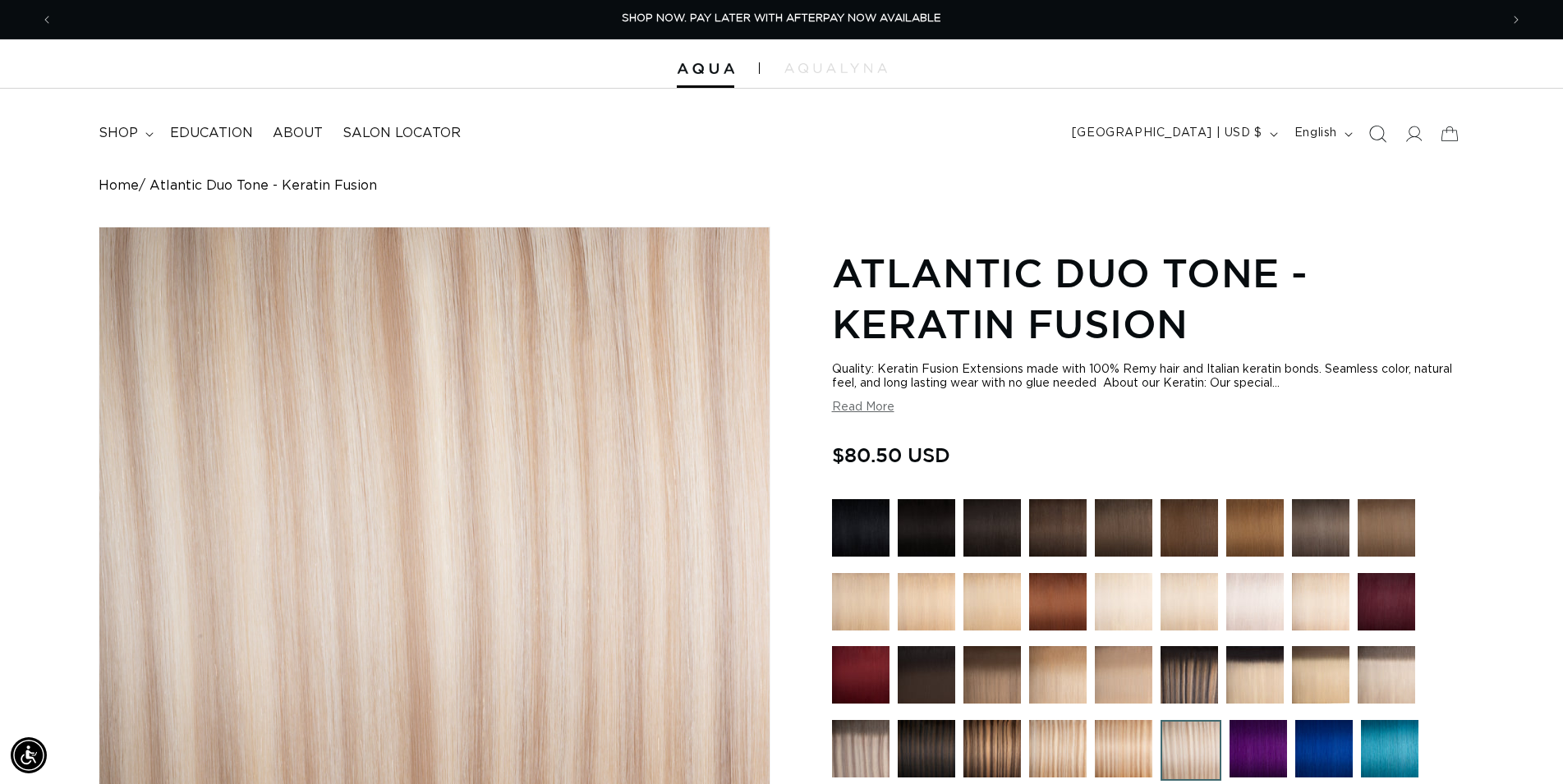
click at [1377, 136] on icon "Search" at bounding box center [1376, 133] width 18 height 18
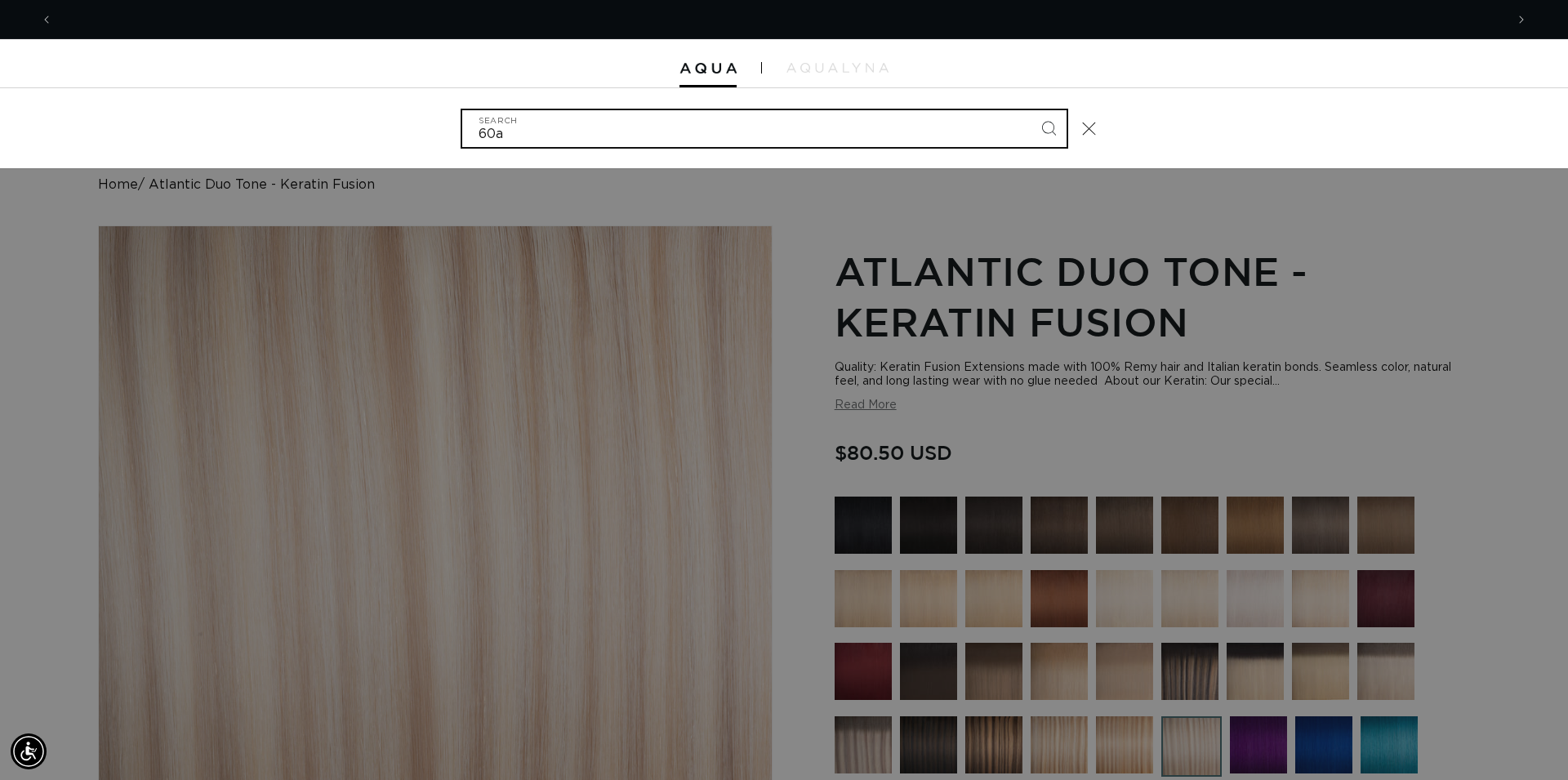
scroll to position [0, 2903]
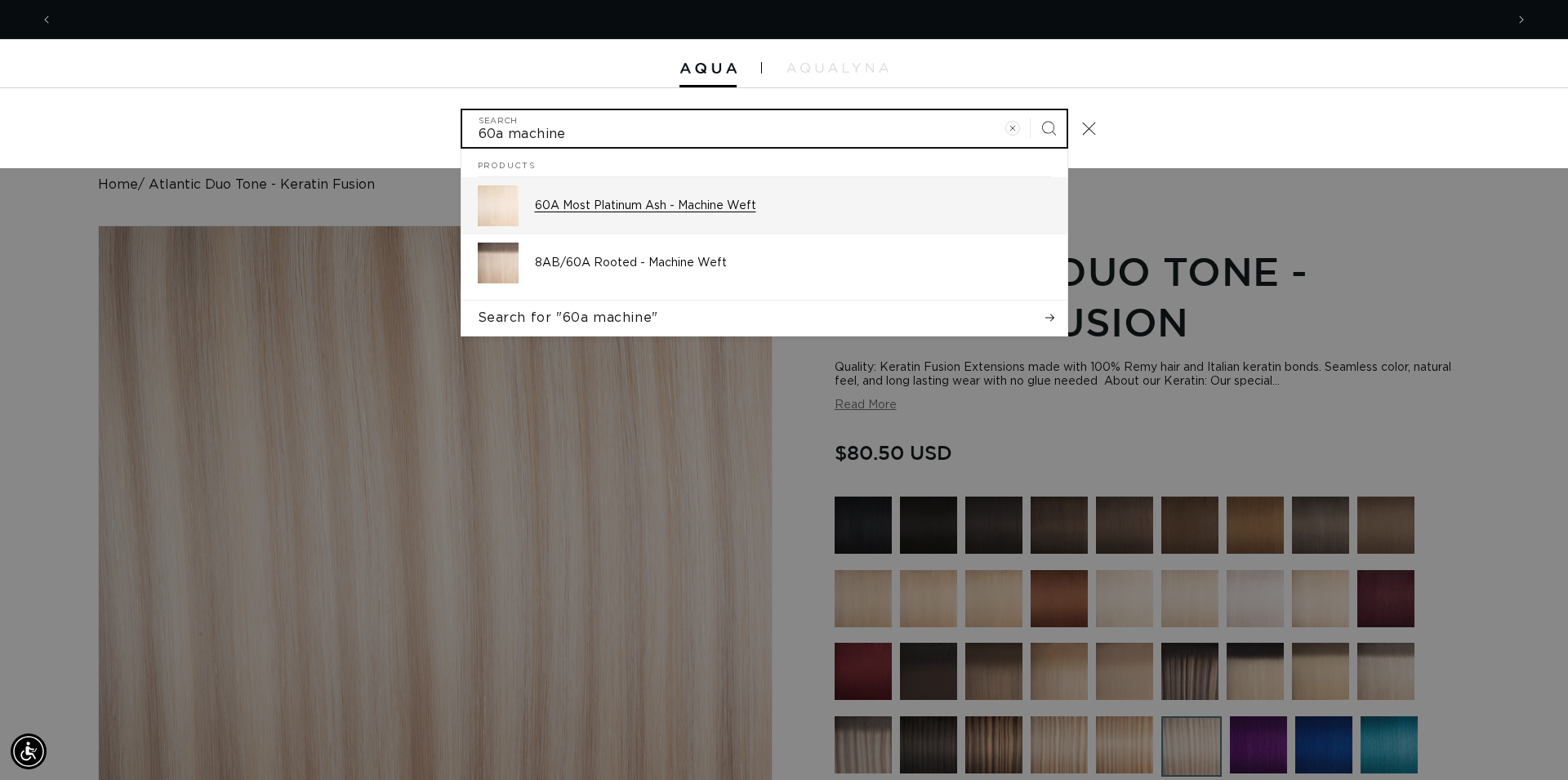
type input "60a machine"
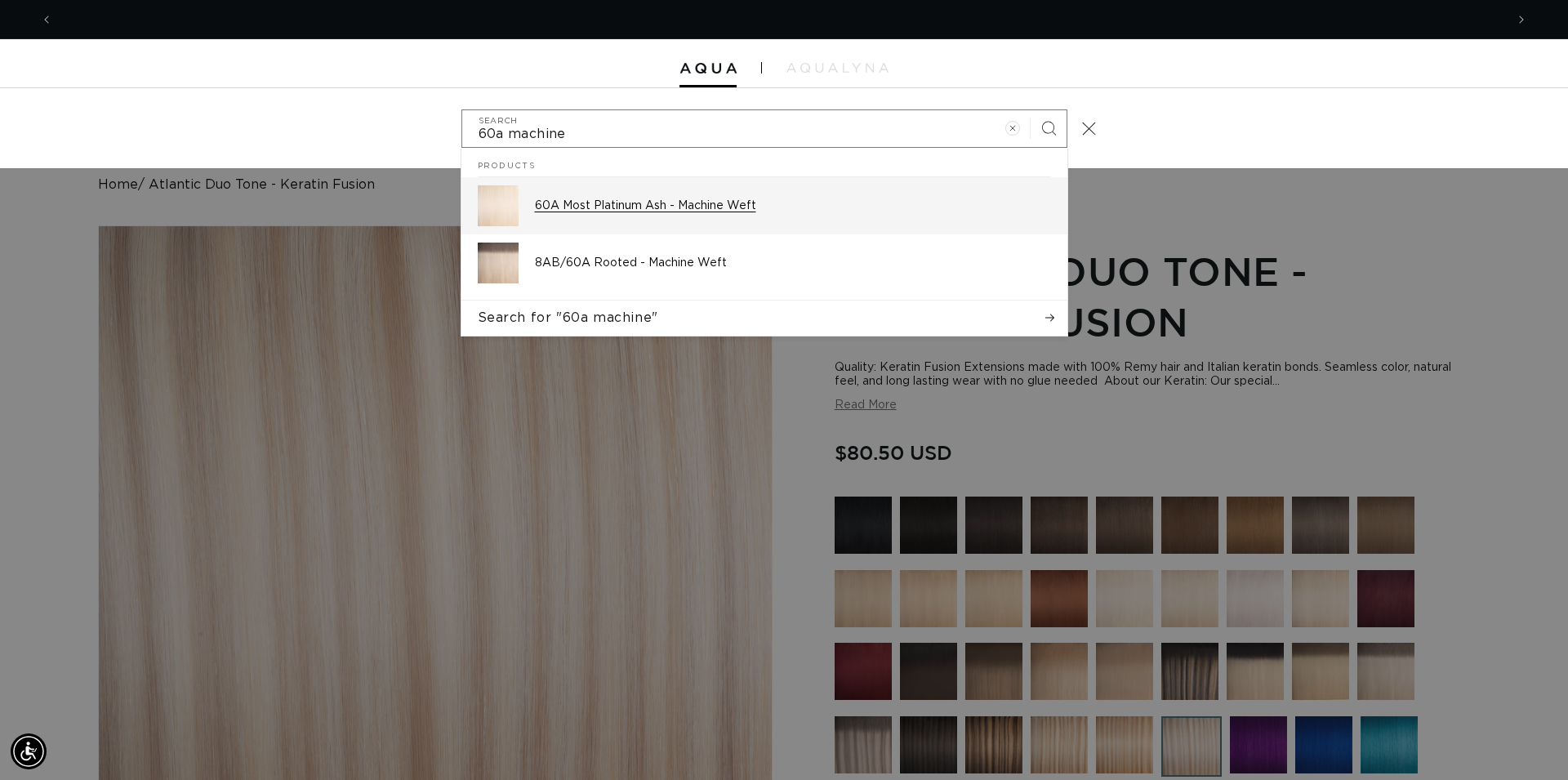
click at [656, 213] on p "60A Most Platinum Ash - Machine Weft" at bounding box center [793, 206] width 516 height 15
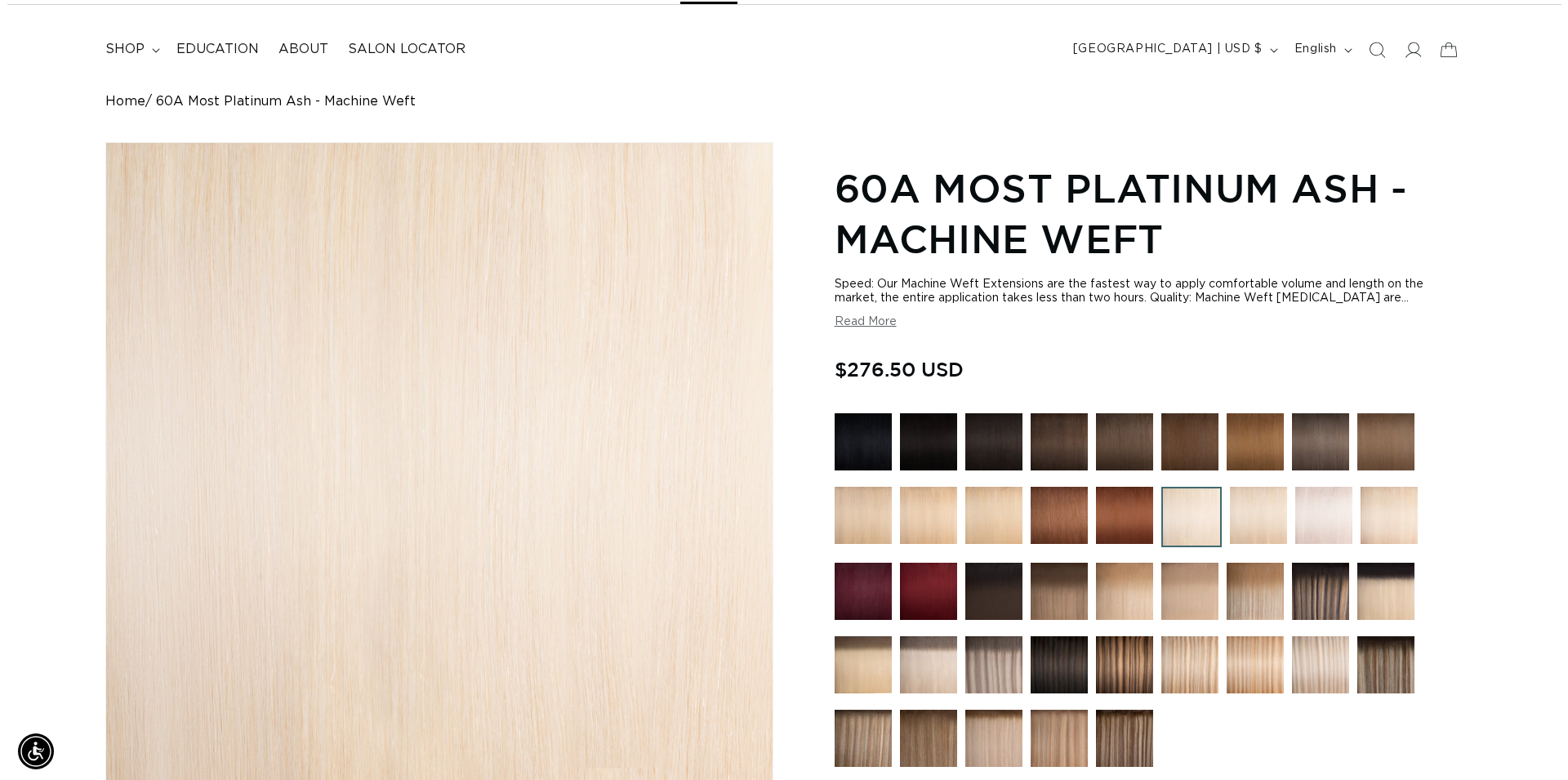
scroll to position [583, 0]
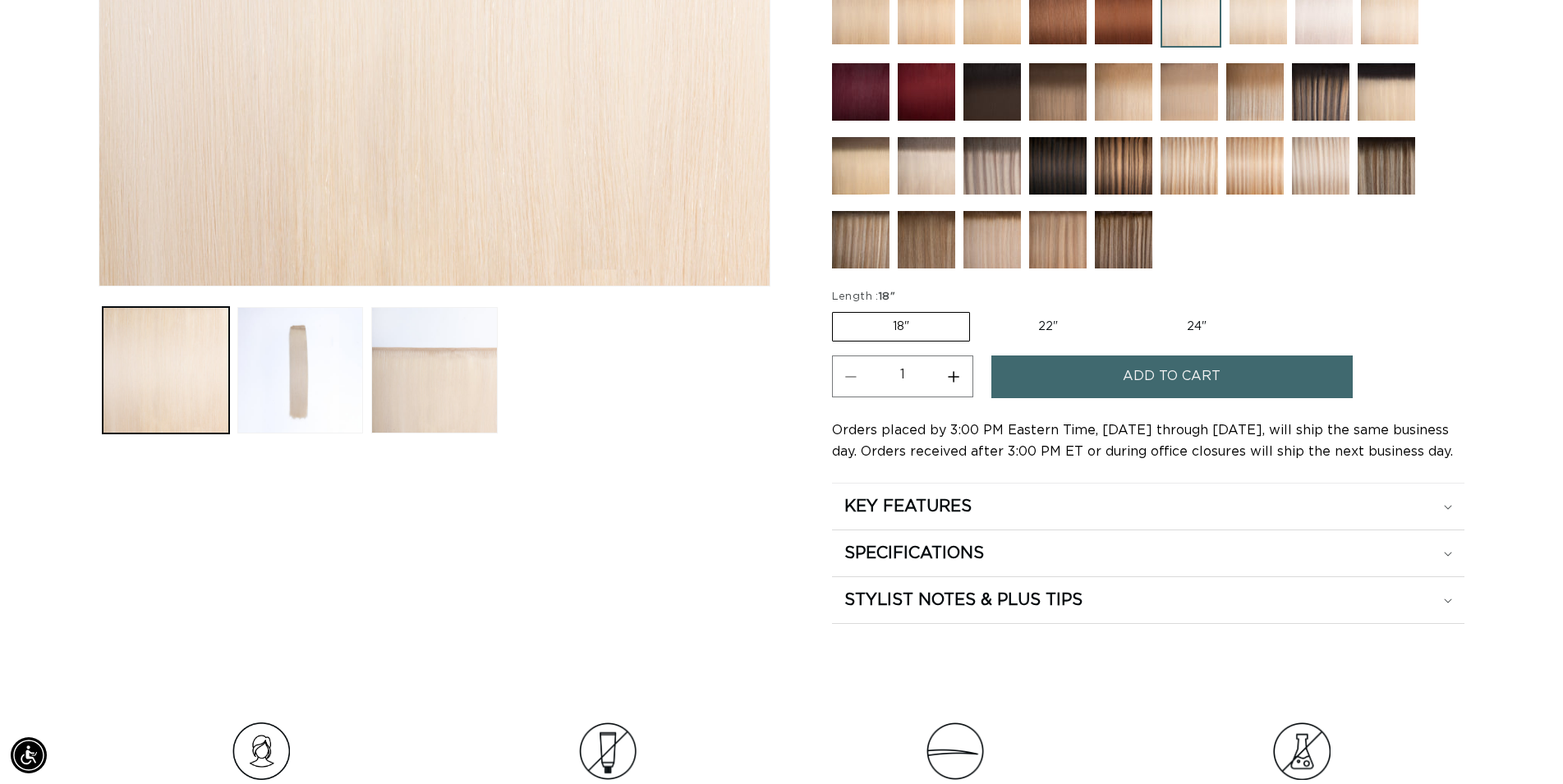
click at [1139, 361] on span "Add to cart" at bounding box center [1171, 377] width 98 height 42
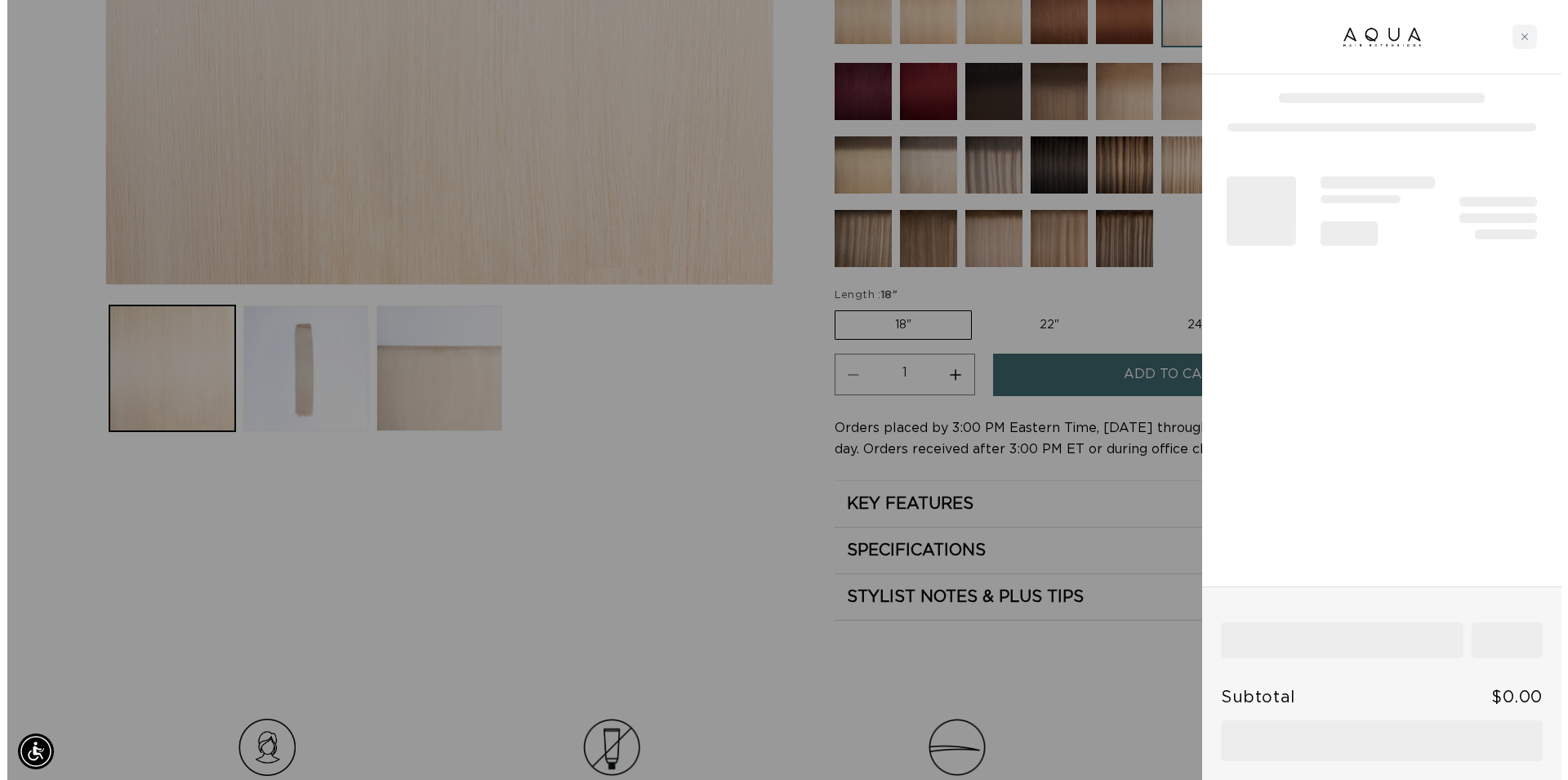
scroll to position [0, 1451]
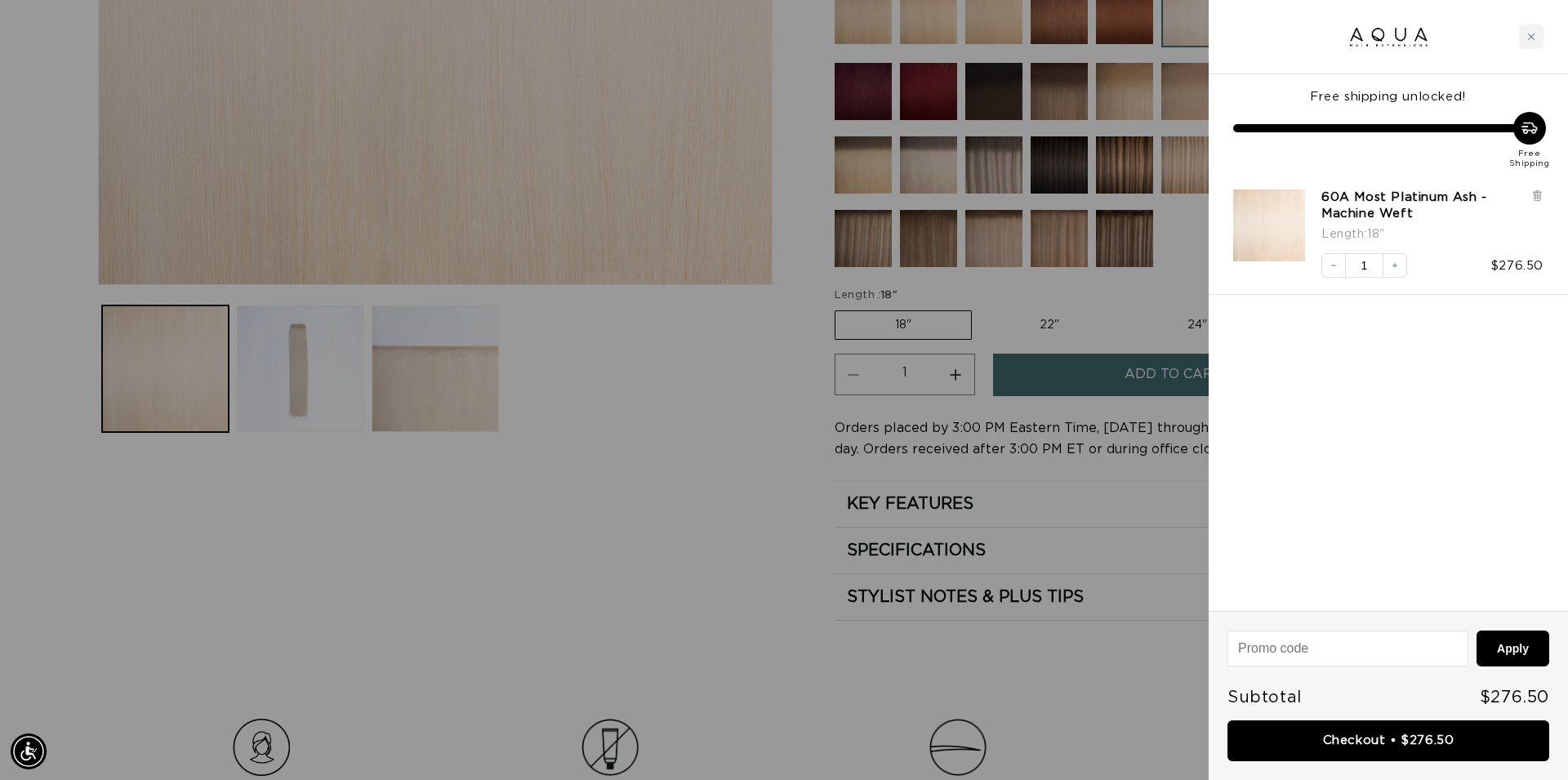
click at [727, 592] on div at bounding box center [784, 390] width 1568 height 780
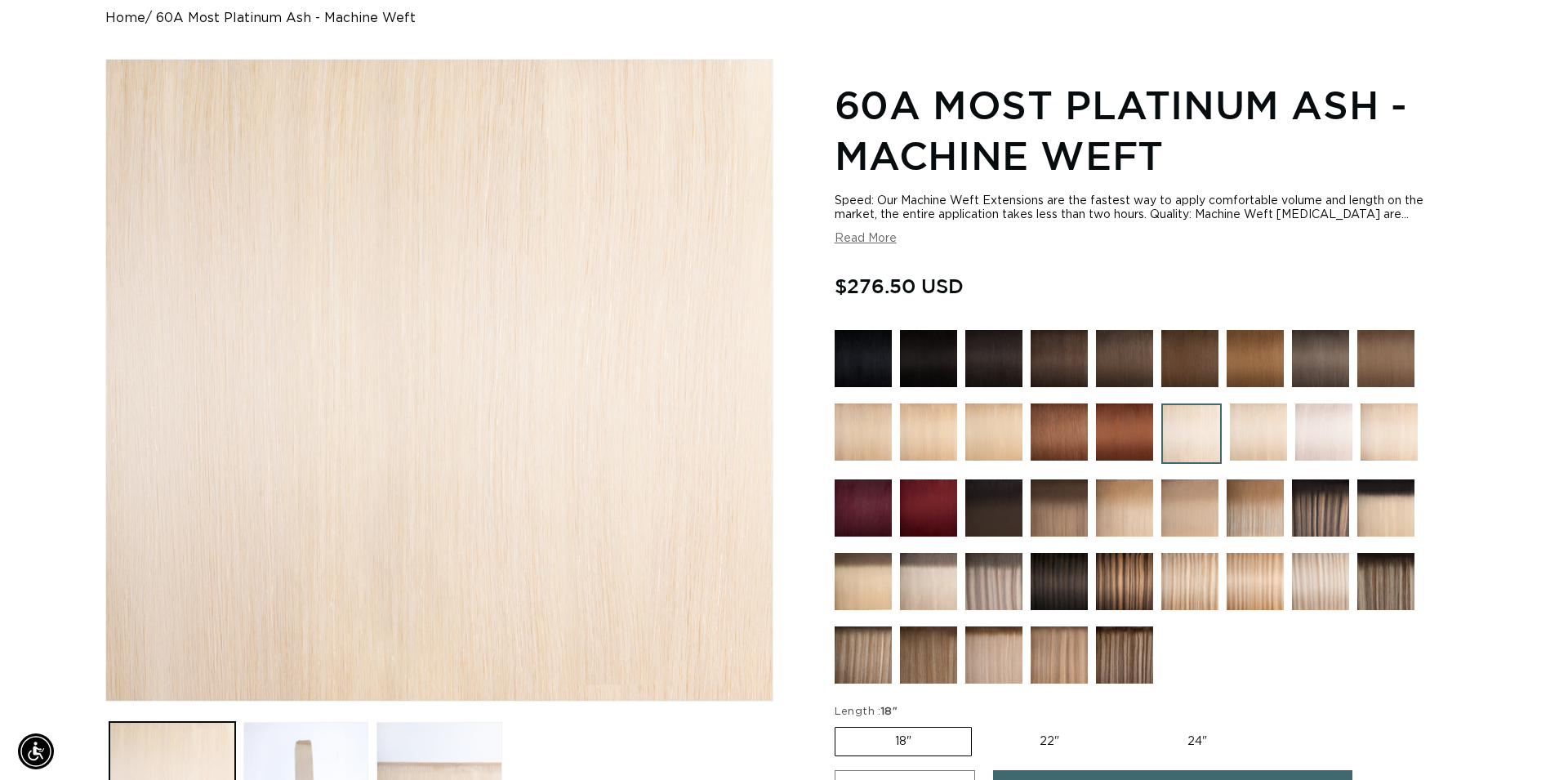
scroll to position [0, 0]
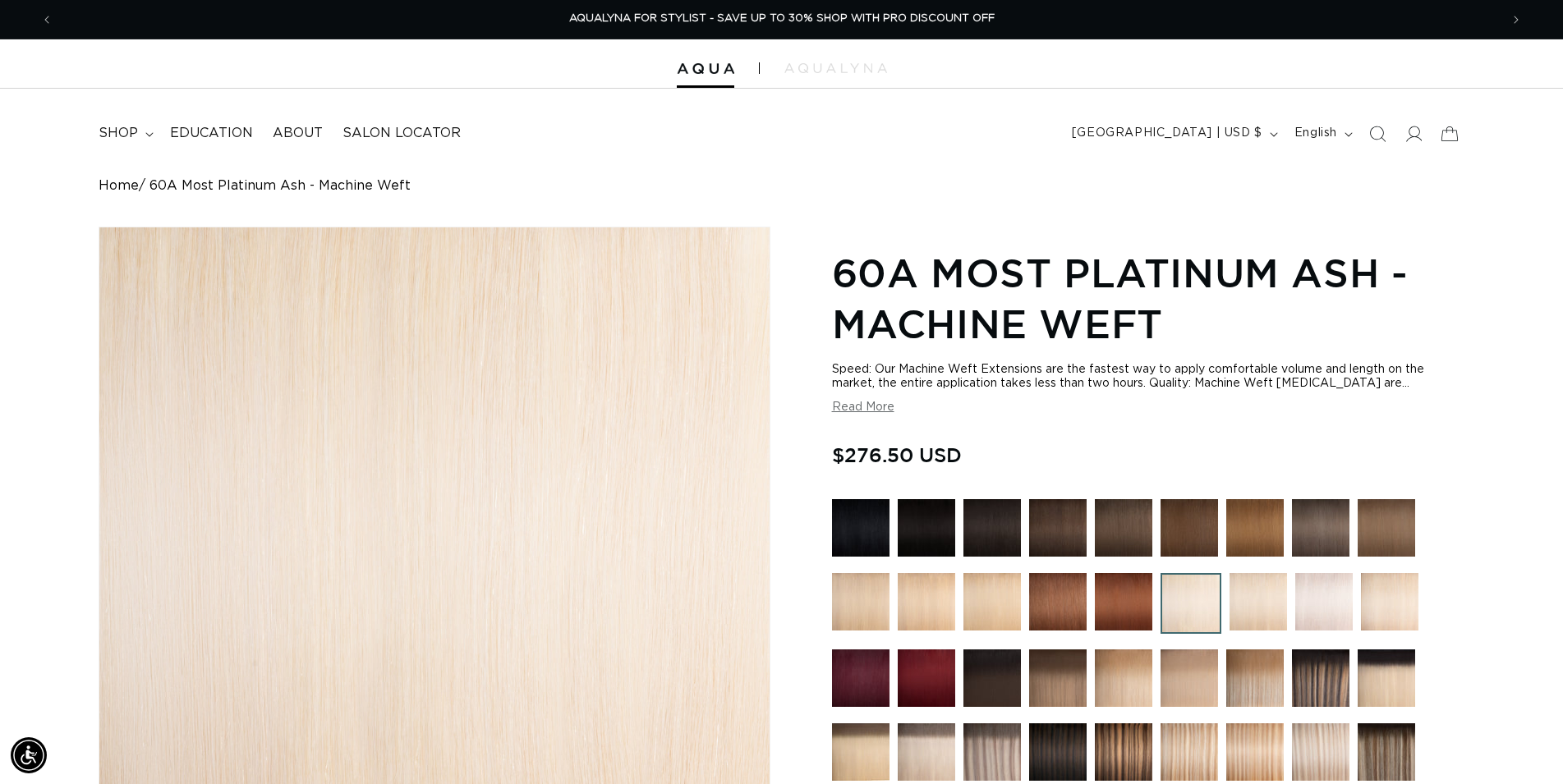
click at [1374, 139] on icon "Search" at bounding box center [1377, 134] width 17 height 17
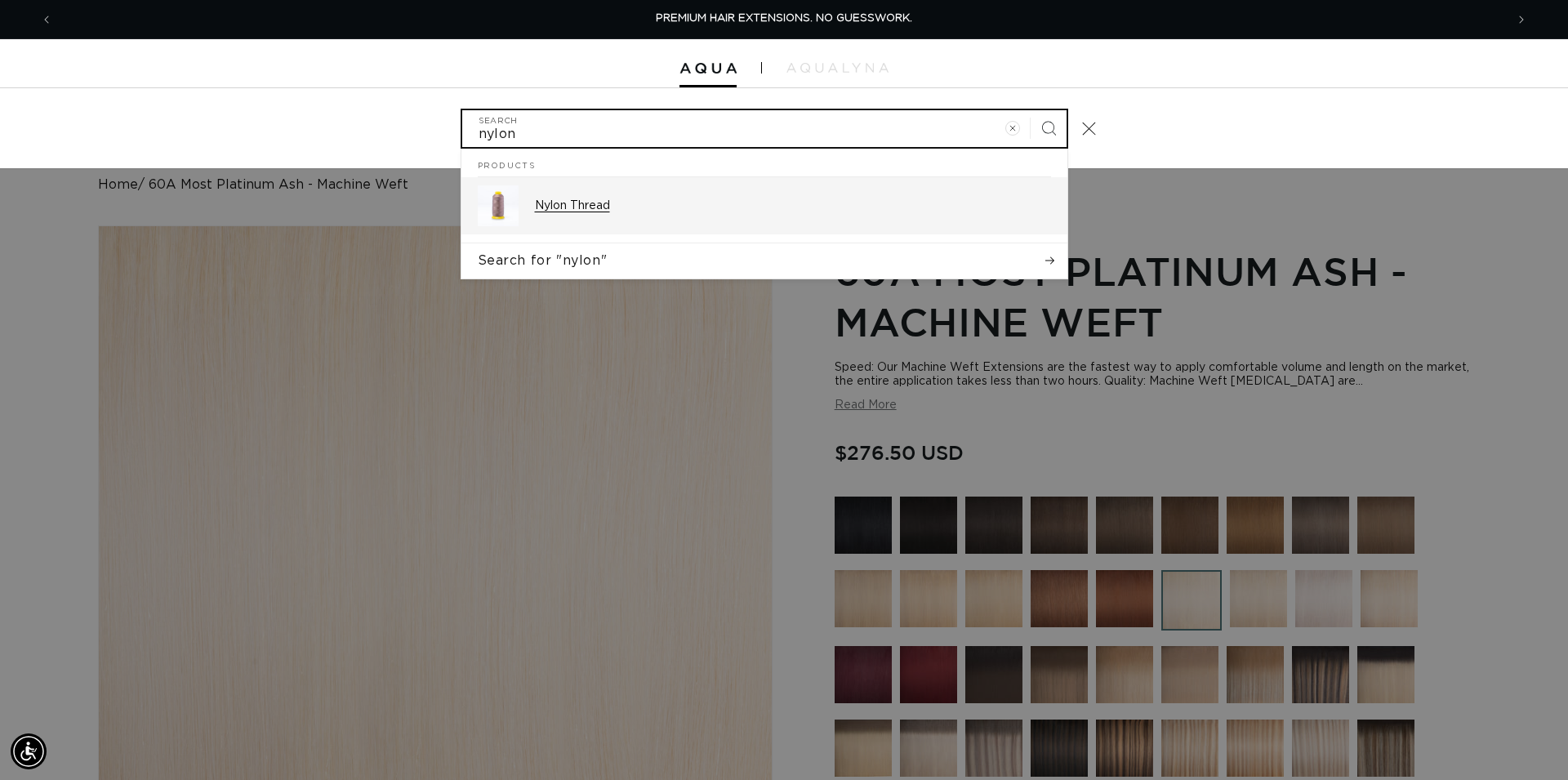
type input "nylon"
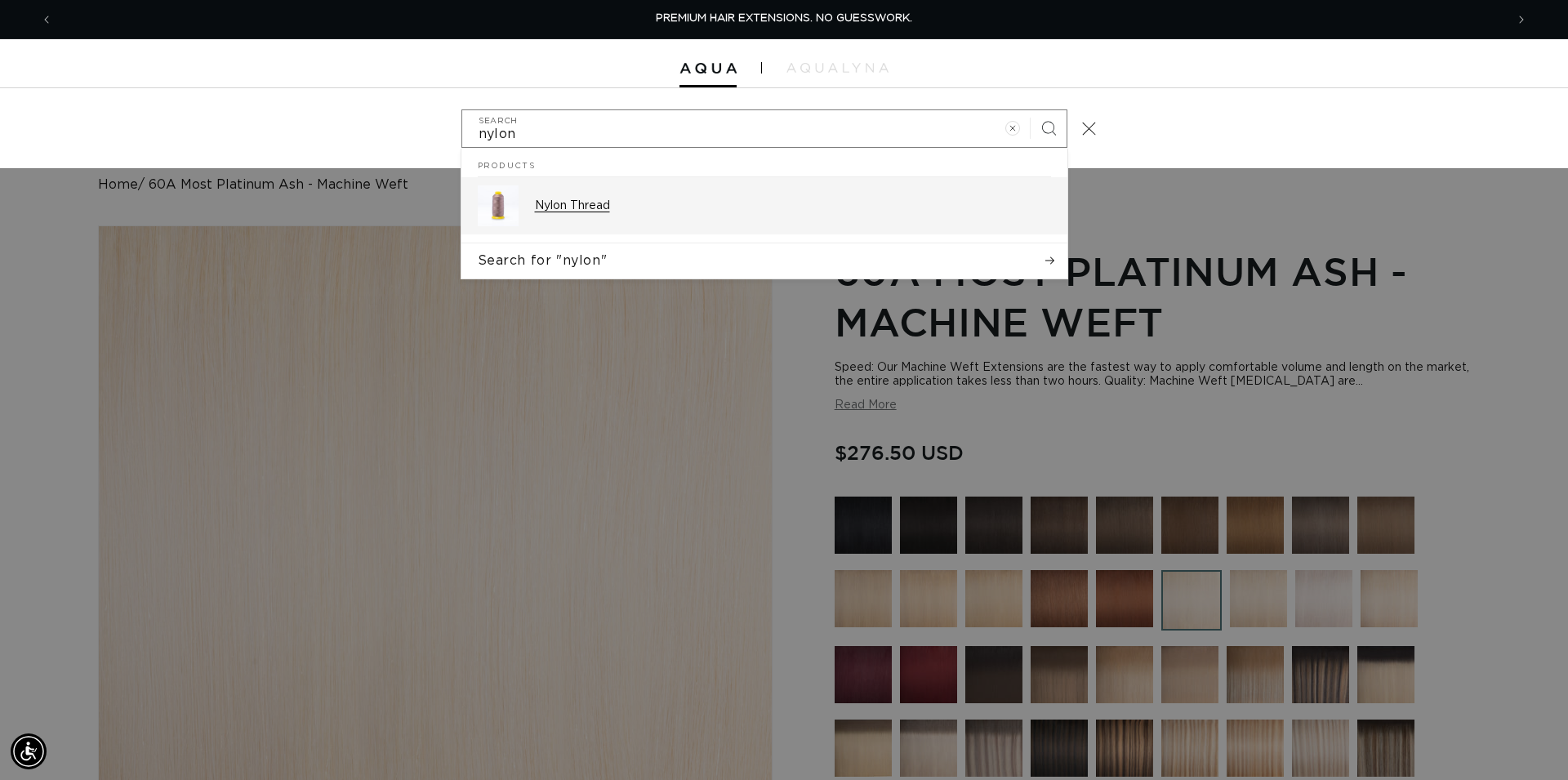
click at [580, 201] on p "Nylon Thread" at bounding box center [793, 206] width 516 height 15
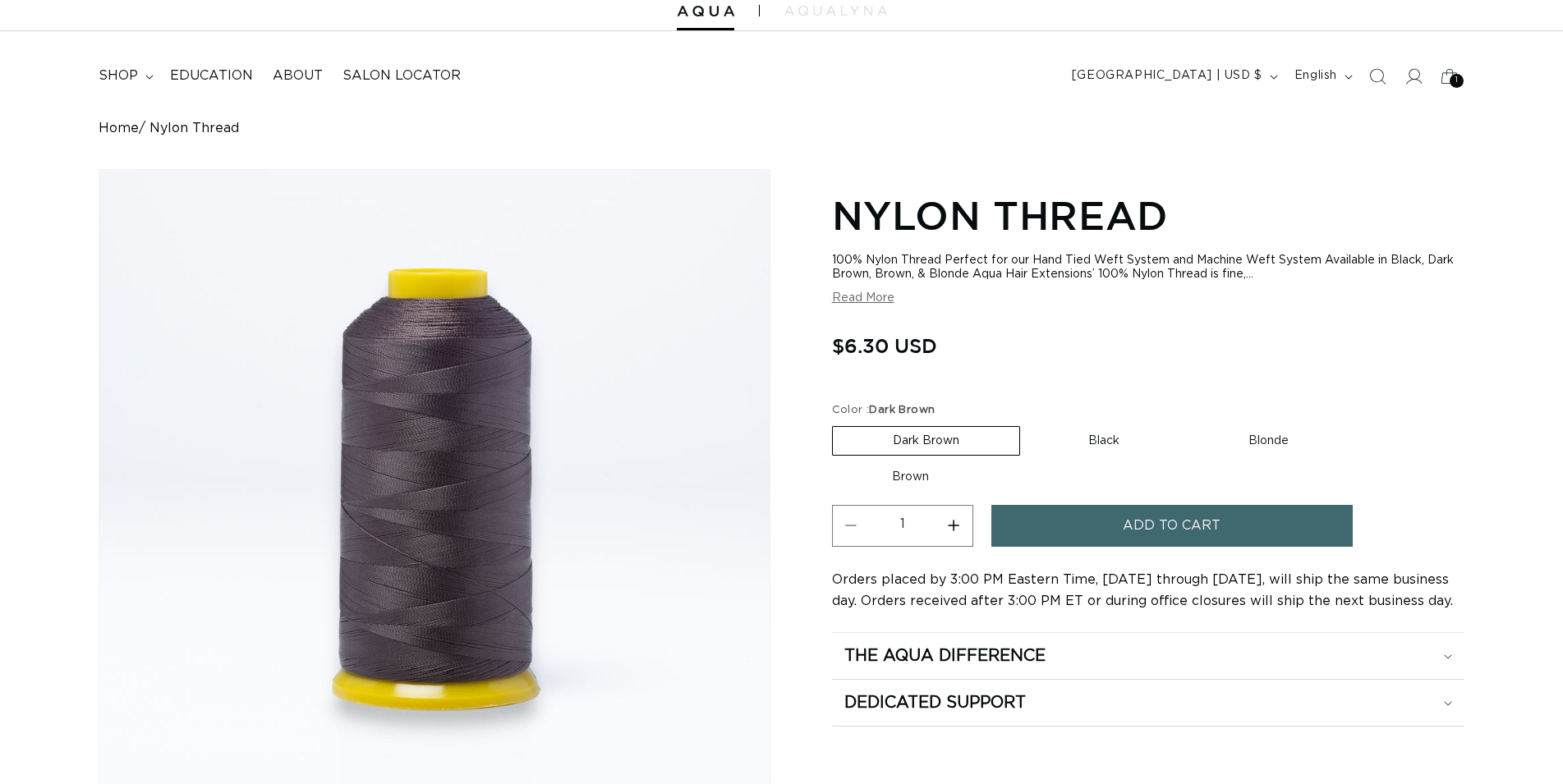
scroll to position [84, 0]
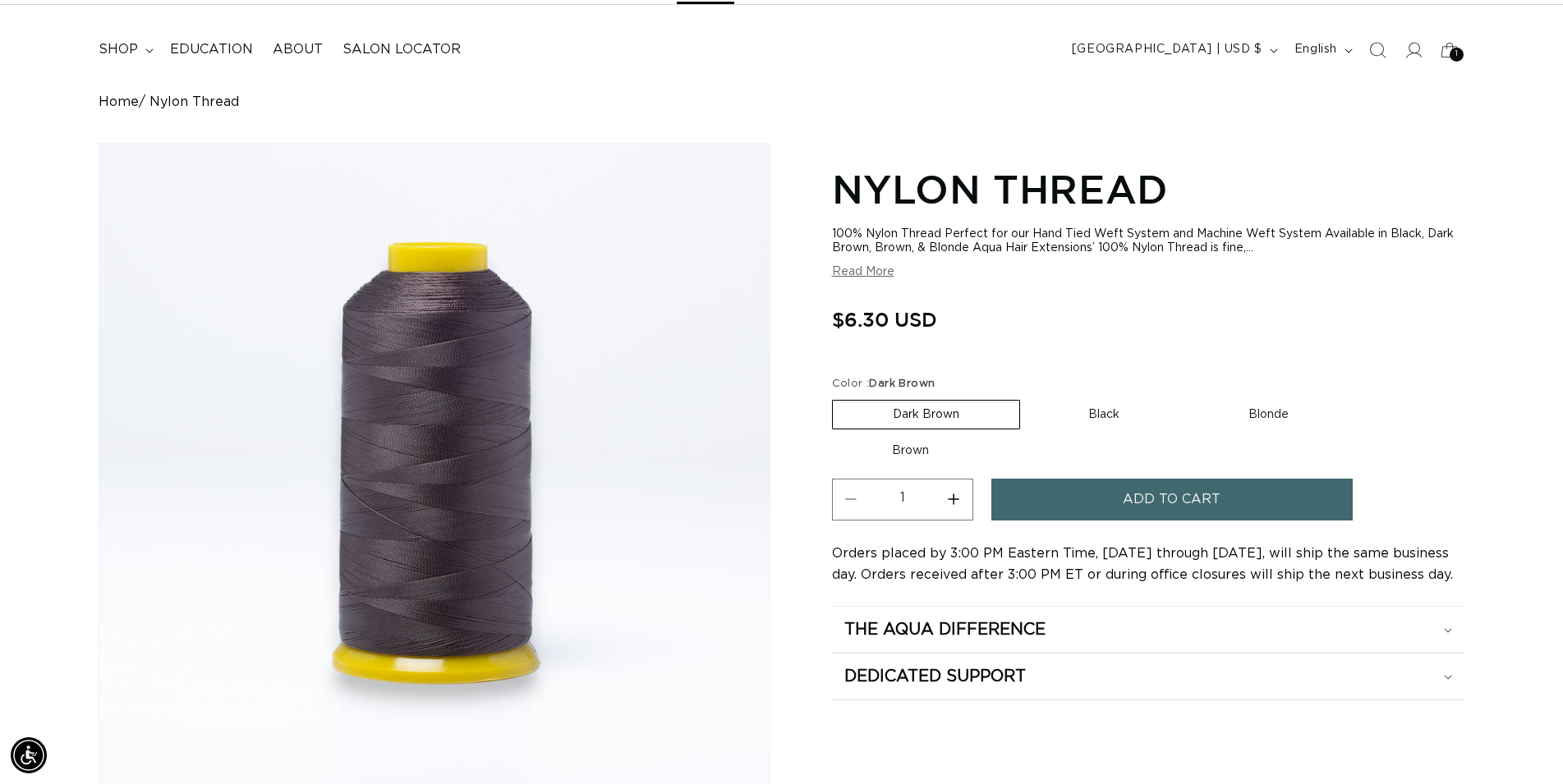
click at [1251, 411] on label "Blonde Variant sold out or unavailable" at bounding box center [1268, 414] width 160 height 28
click at [1189, 397] on input "Blonde Variant sold out or unavailable" at bounding box center [1188, 397] width 1 height 1
radio input "true"
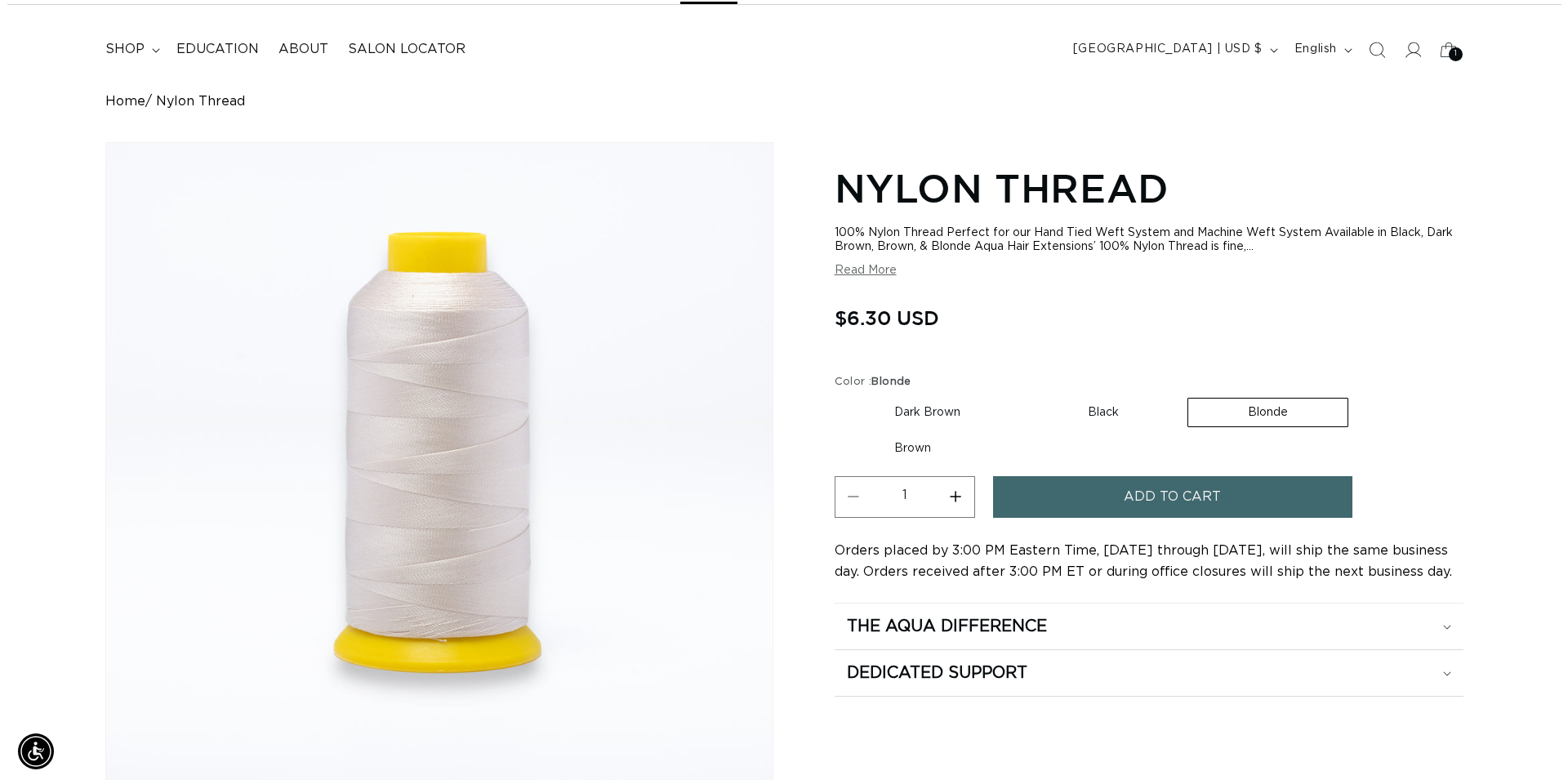
scroll to position [0, 1438]
click at [1167, 494] on span "Add to cart" at bounding box center [1164, 497] width 97 height 42
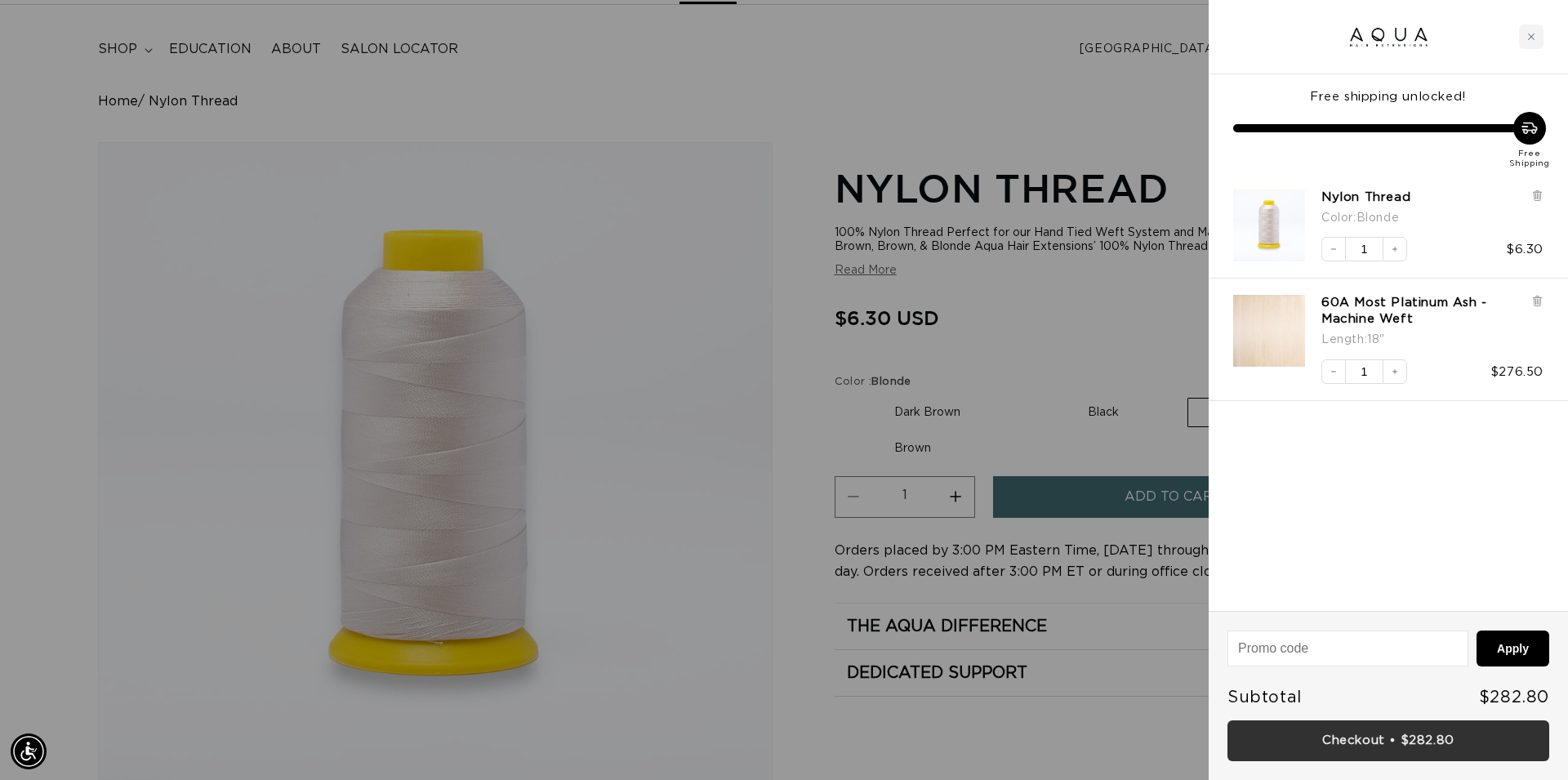
scroll to position [0, 2903]
click at [1392, 744] on link "Checkout • $282.80" at bounding box center [1387, 741] width 322 height 42
